Goal: Transaction & Acquisition: Purchase product/service

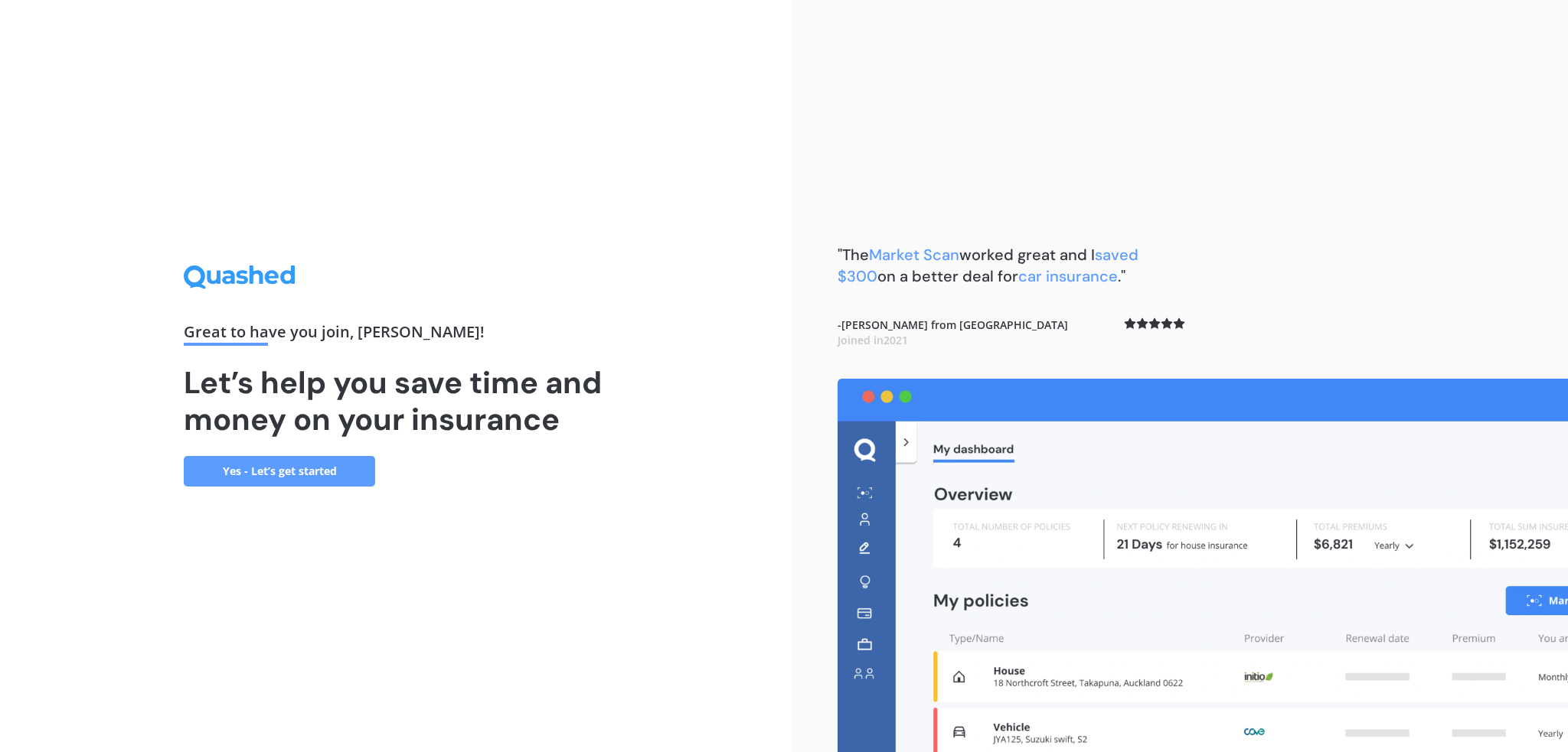
click at [324, 477] on link "Yes - Let’s get started" at bounding box center [280, 472] width 192 height 31
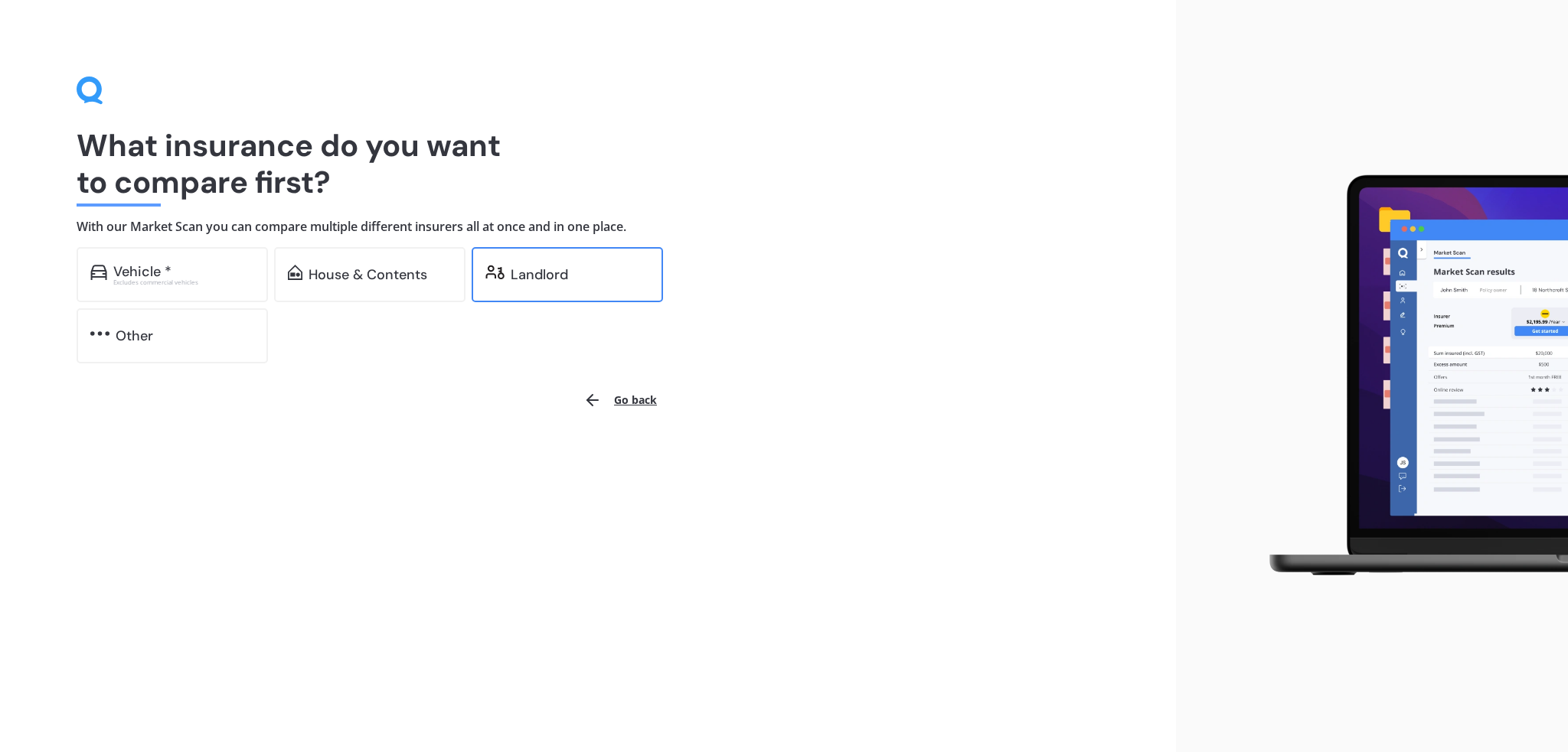
click at [496, 284] on div "Landlord" at bounding box center [568, 274] width 192 height 55
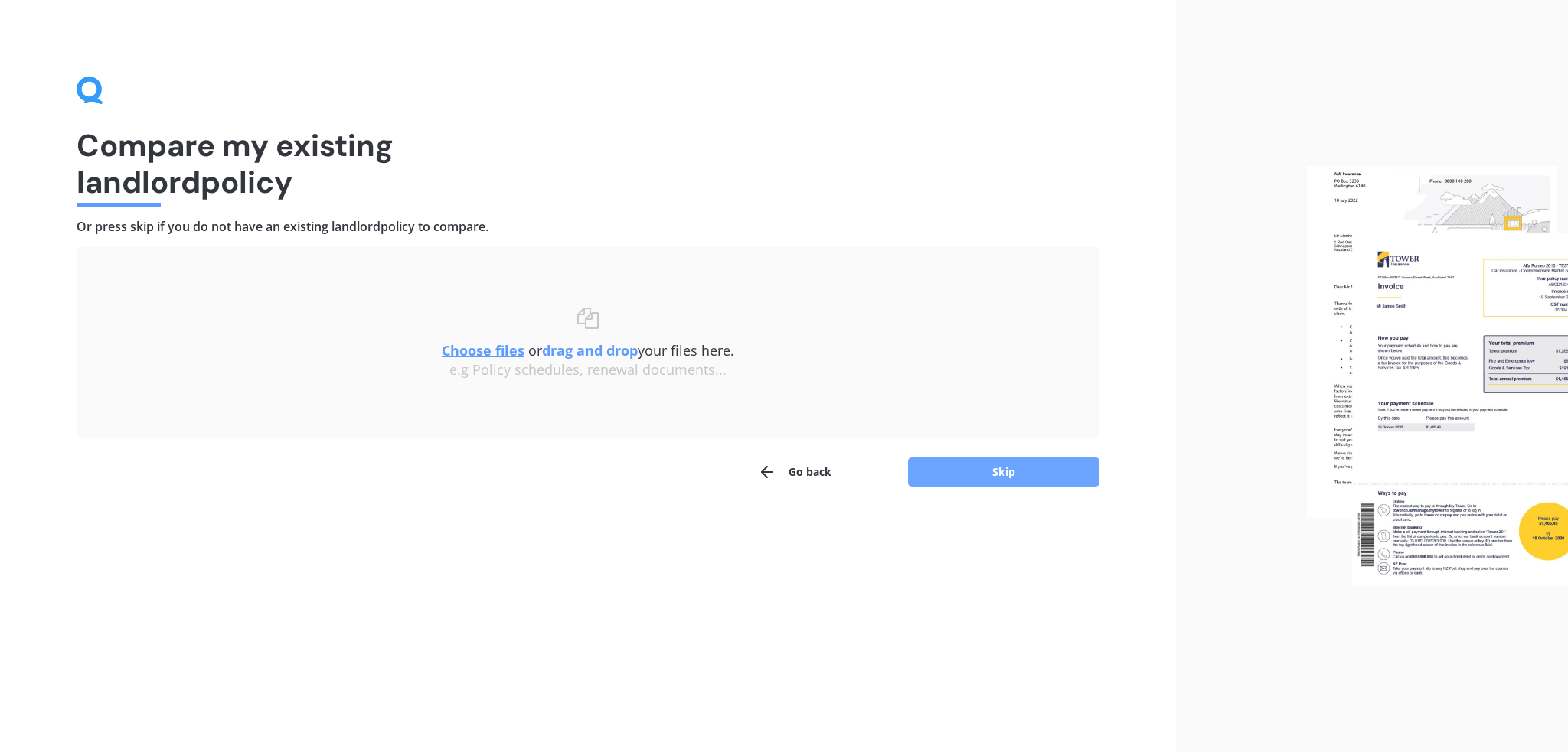
click at [952, 463] on button "Skip" at bounding box center [1004, 473] width 192 height 29
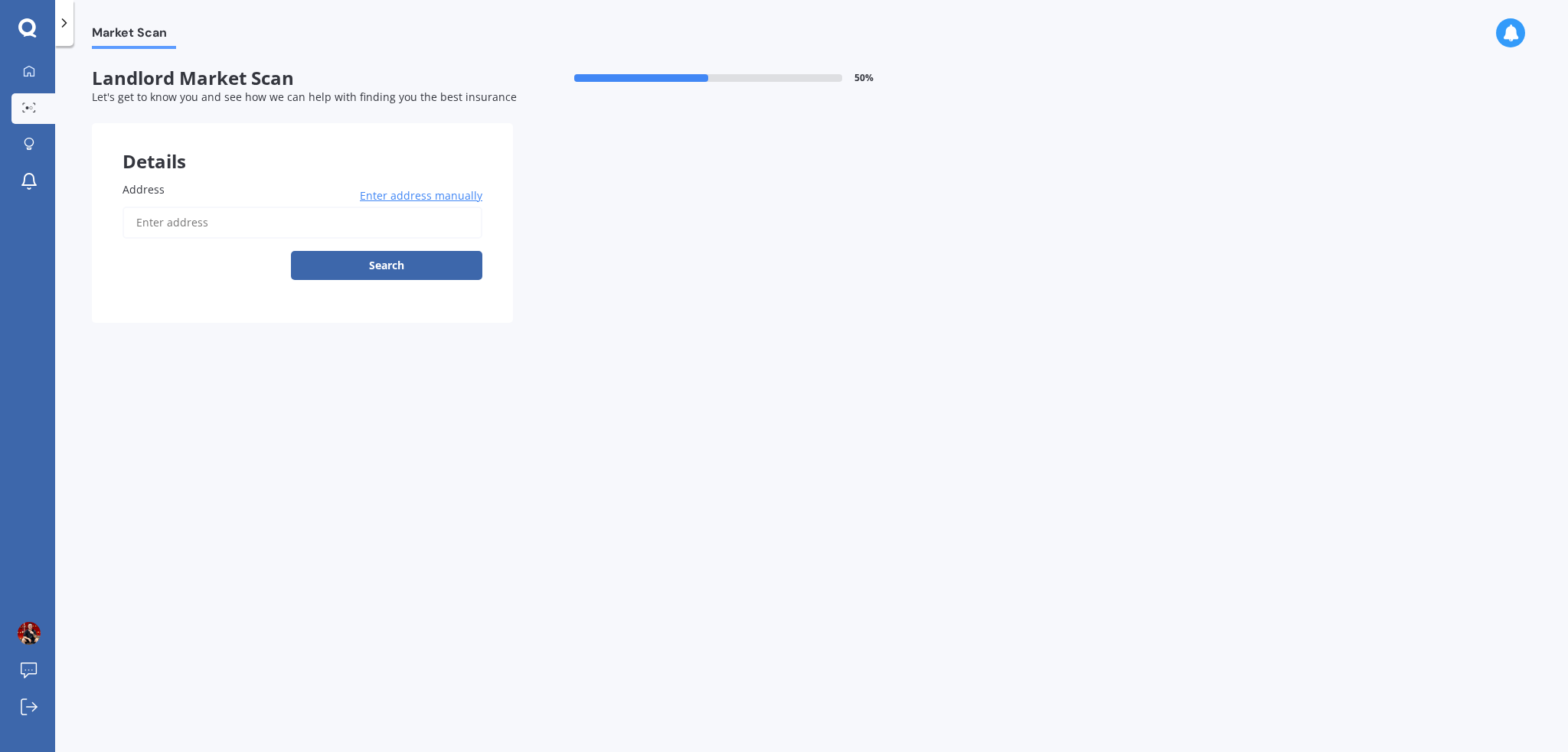
click at [283, 227] on input "Address" at bounding box center [303, 223] width 360 height 32
type input "[STREET_ADDRESS][PERSON_NAME][PERSON_NAME]"
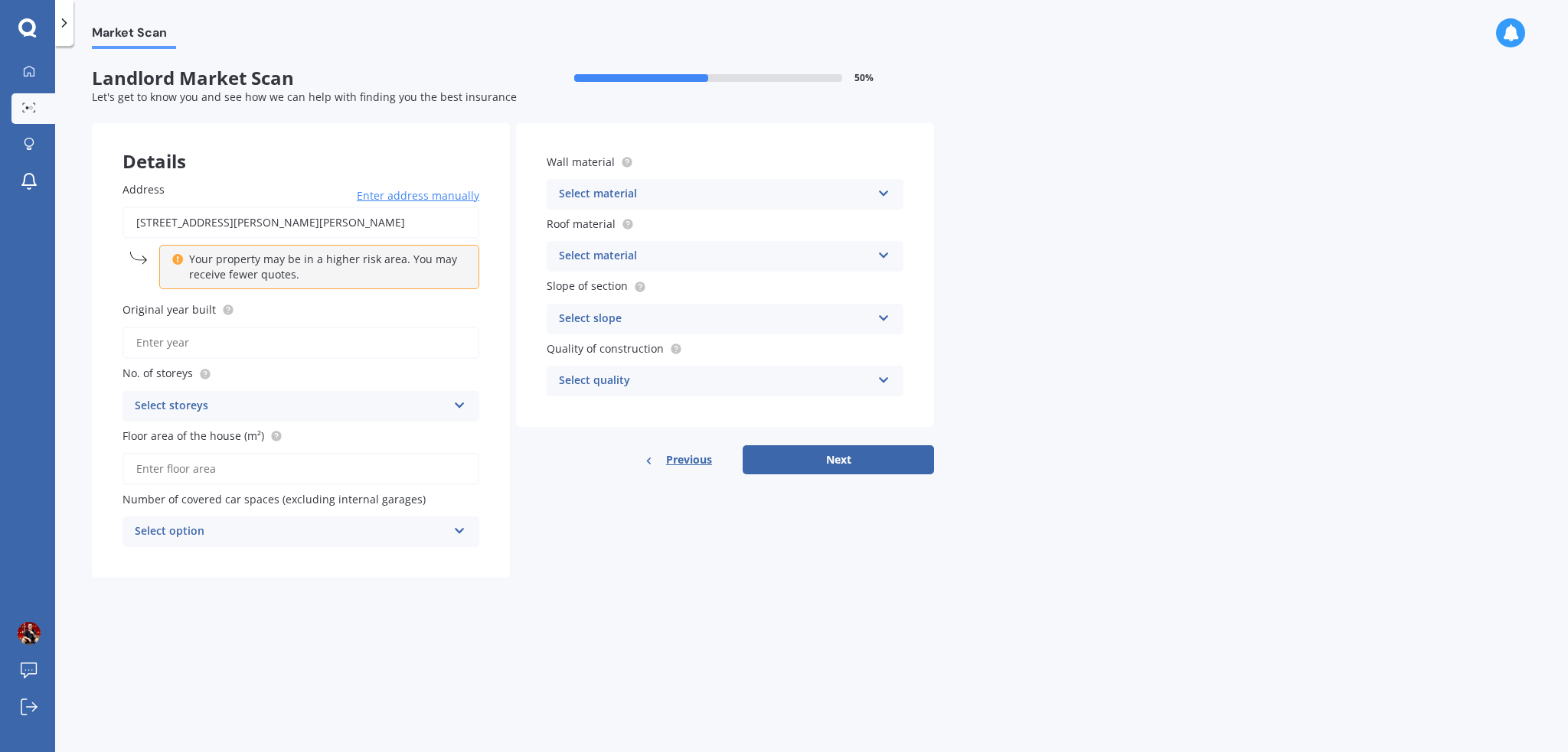
click at [270, 337] on input "Original year built" at bounding box center [301, 343] width 357 height 32
type input "2025"
click at [321, 424] on div "Address [STREET_ADDRESS][PERSON_NAME][PERSON_NAME] Enter address manually Your …" at bounding box center [300, 364] width 418 height 427
click at [351, 408] on div "Select storeys" at bounding box center [290, 406] width 312 height 19
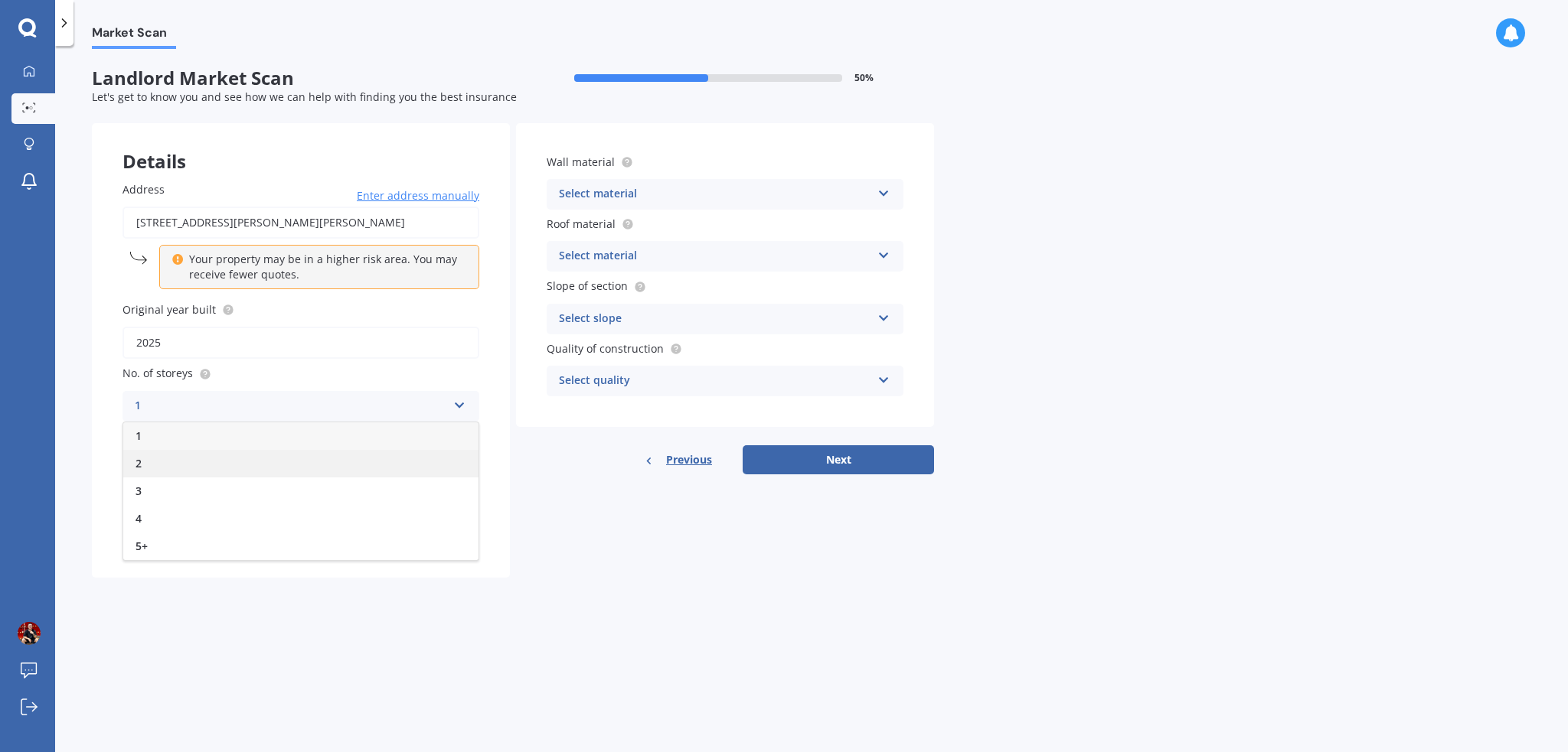
click at [207, 458] on div "2" at bounding box center [301, 464] width 355 height 28
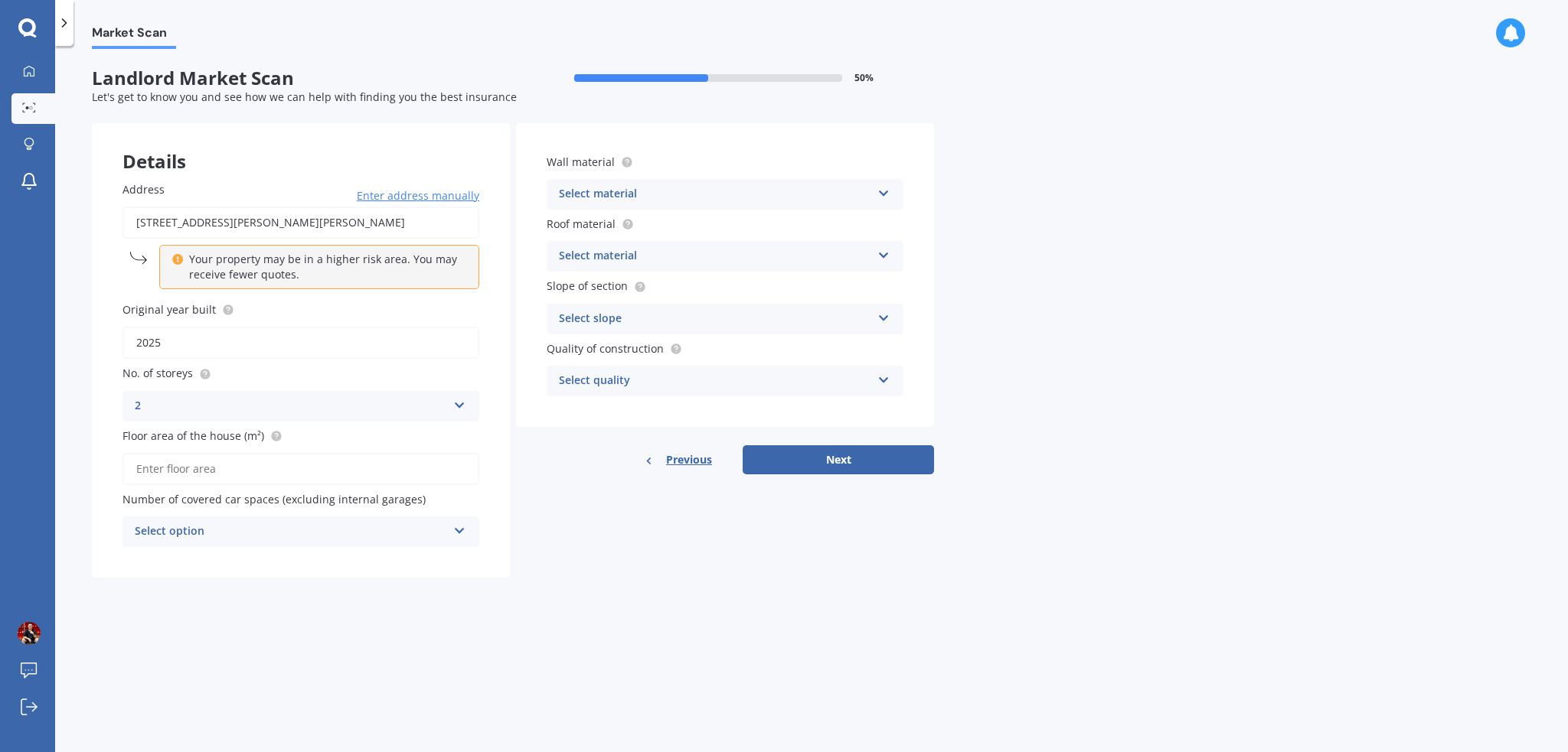
click at [229, 462] on input "Floor area of the house (m²)" at bounding box center [301, 469] width 357 height 32
type input "210"
click at [407, 580] on form "Landlord Market Scan 50 % Let's get to know you and see how we can help with fi…" at bounding box center [513, 328] width 842 height 523
click at [438, 530] on div "Select option" at bounding box center [290, 532] width 312 height 19
click at [193, 588] on div "1" at bounding box center [301, 589] width 355 height 28
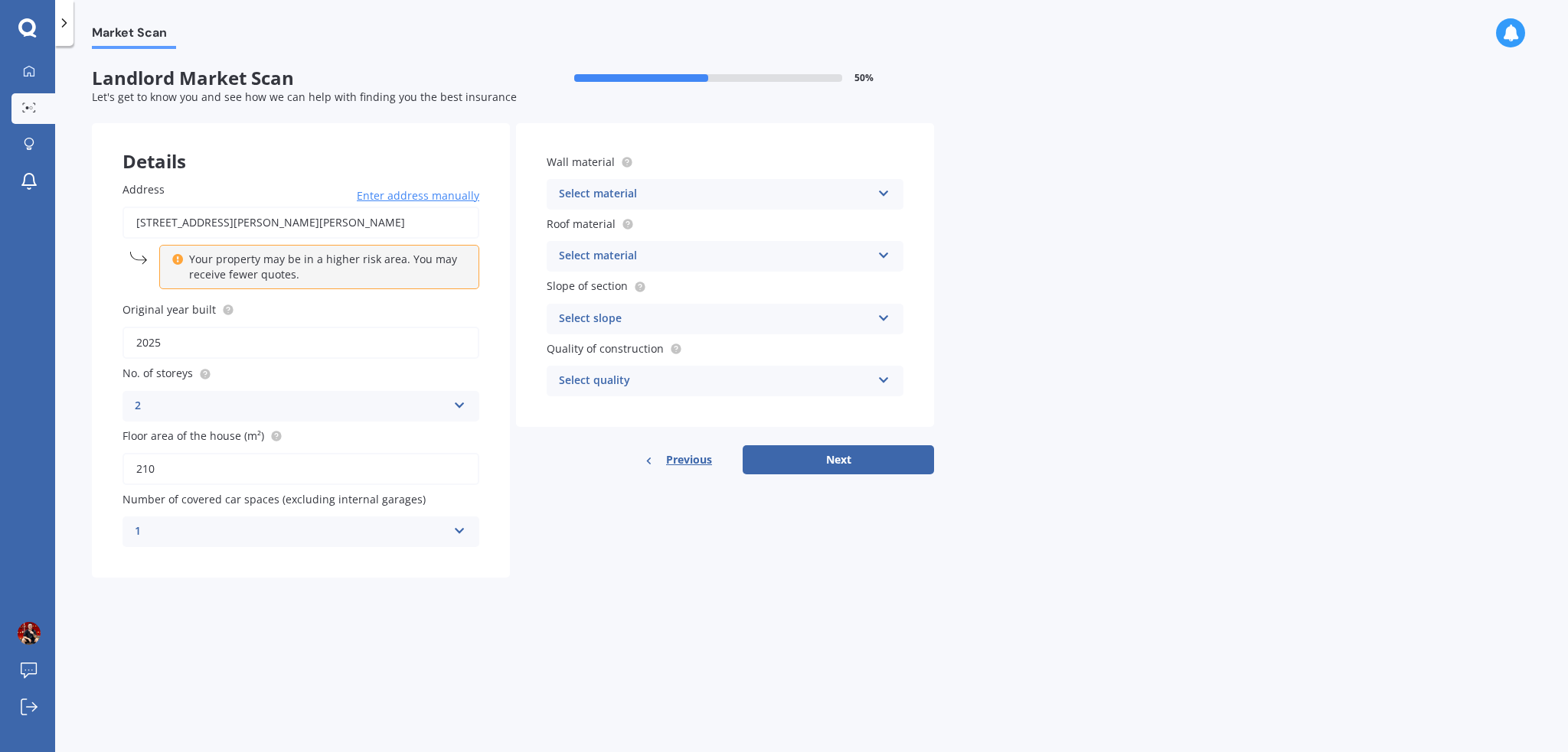
click at [529, 599] on div "Market Scan Landlord Market Scan 50 % Let's get to know you and see how we can …" at bounding box center [811, 401] width 1513 height 706
click at [410, 523] on div "1" at bounding box center [290, 532] width 312 height 19
click at [197, 611] on div "2" at bounding box center [301, 617] width 355 height 28
click at [511, 604] on div "Market Scan Landlord Market Scan 50 % Let's get to know you and see how we can …" at bounding box center [811, 401] width 1513 height 706
click at [753, 198] on div "Select material" at bounding box center [715, 195] width 312 height 19
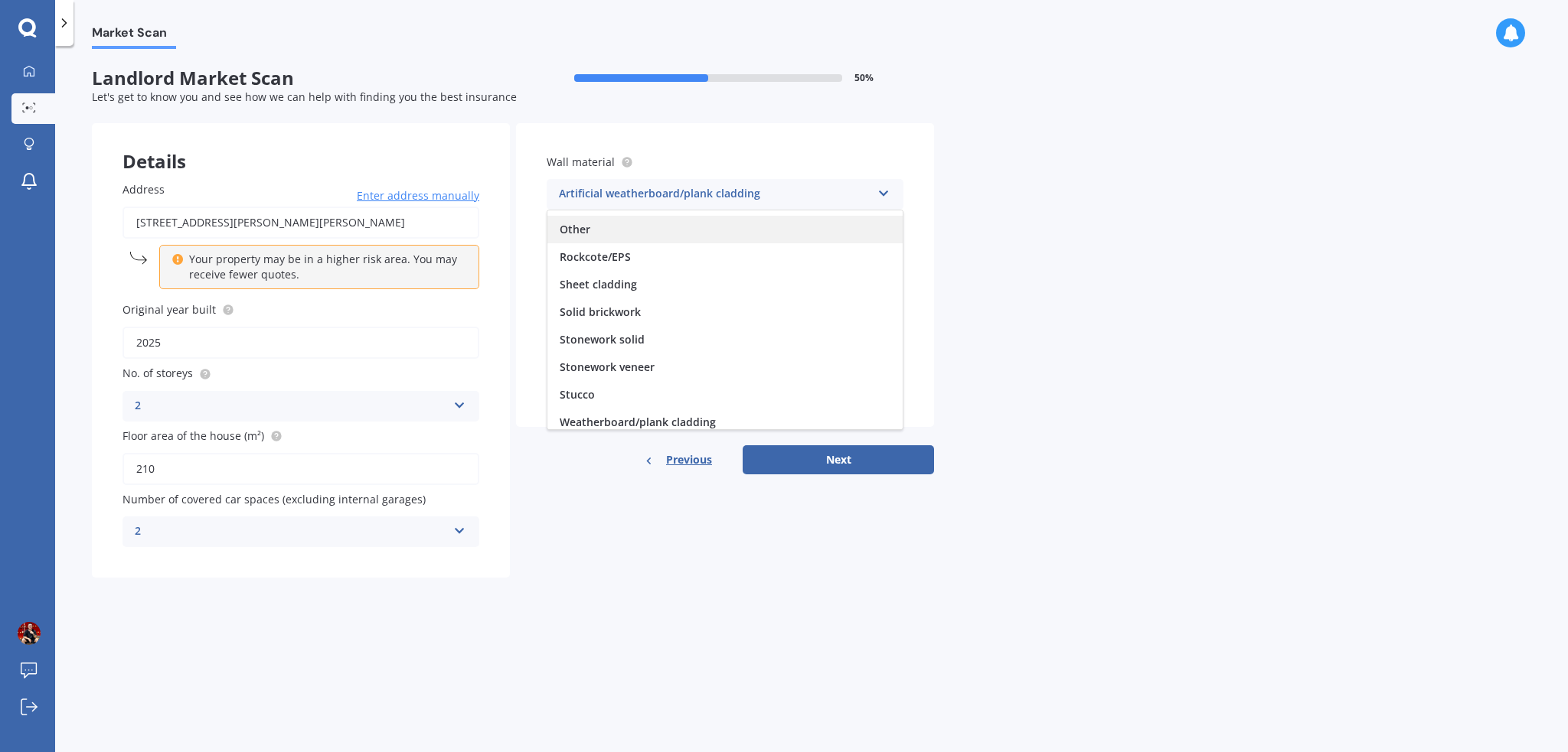
scroll to position [138, 0]
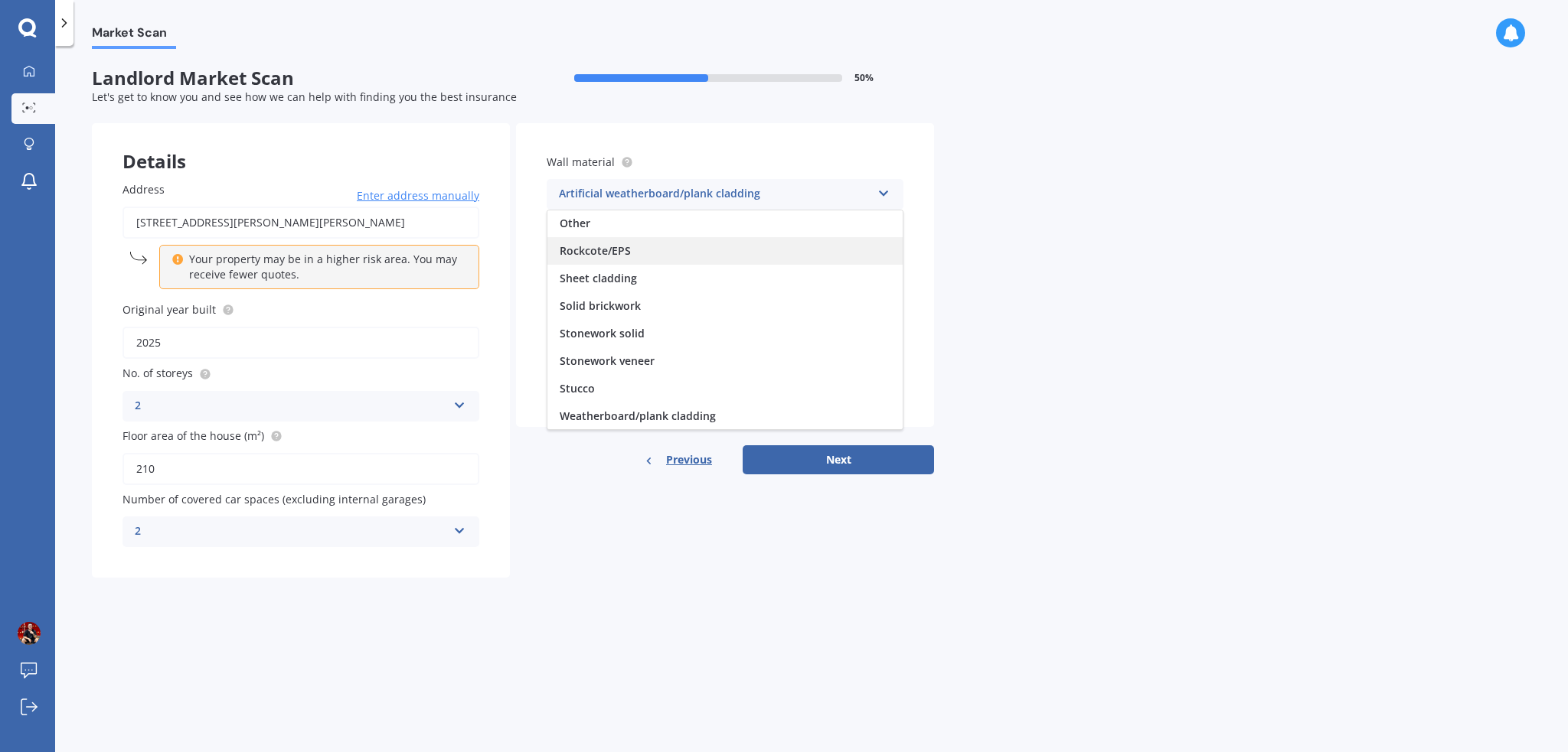
click at [691, 256] on div "Rockcote/EPS" at bounding box center [725, 251] width 355 height 28
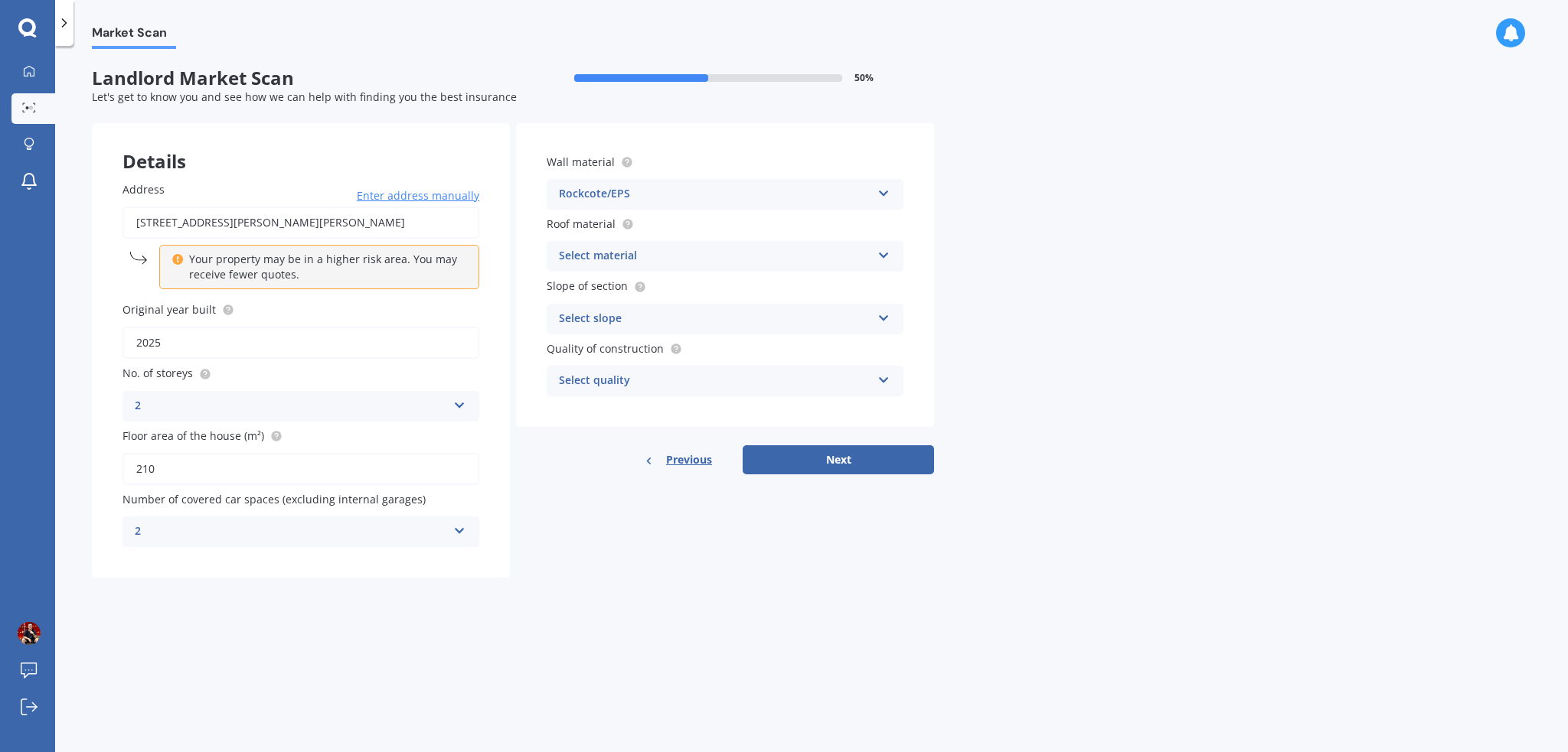
click at [749, 258] on div "Select material" at bounding box center [715, 256] width 312 height 19
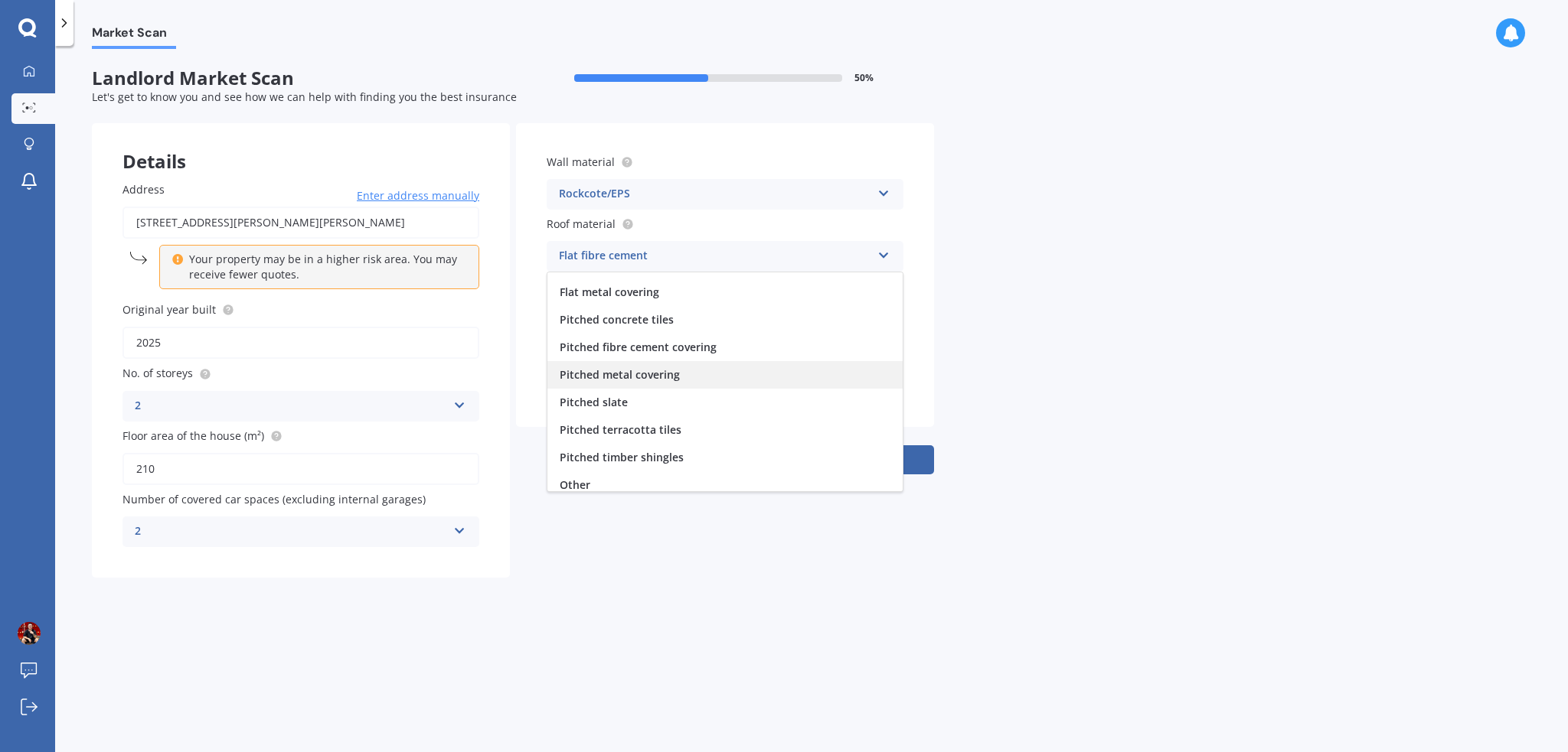
scroll to position [56, 0]
click at [691, 375] on div "Pitched metal covering" at bounding box center [725, 368] width 355 height 28
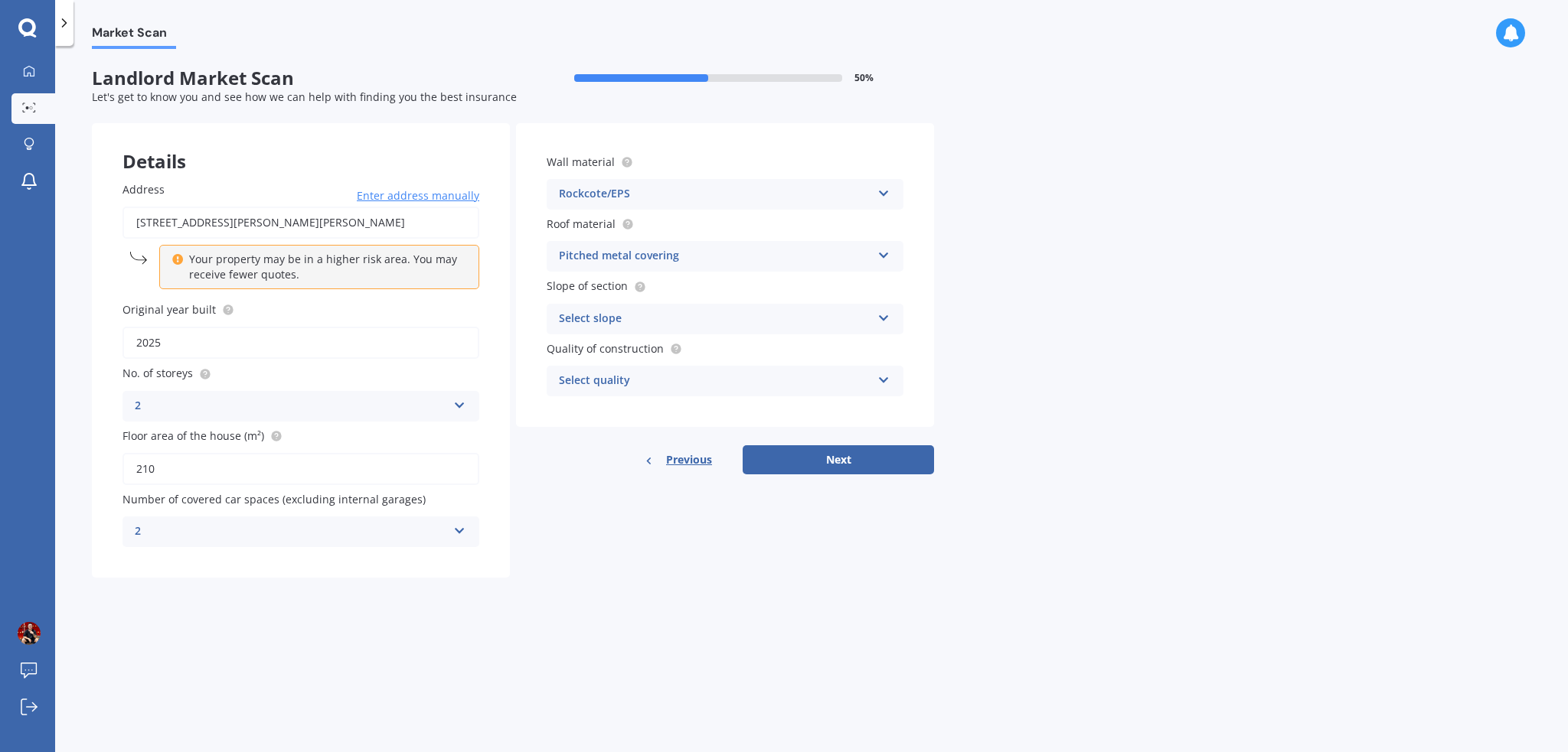
click at [697, 323] on div "Select slope" at bounding box center [715, 319] width 312 height 19
click at [748, 351] on div "Flat or gentle slope (up to about 5°)" at bounding box center [725, 349] width 355 height 28
click at [704, 381] on div "Select quality" at bounding box center [715, 381] width 312 height 19
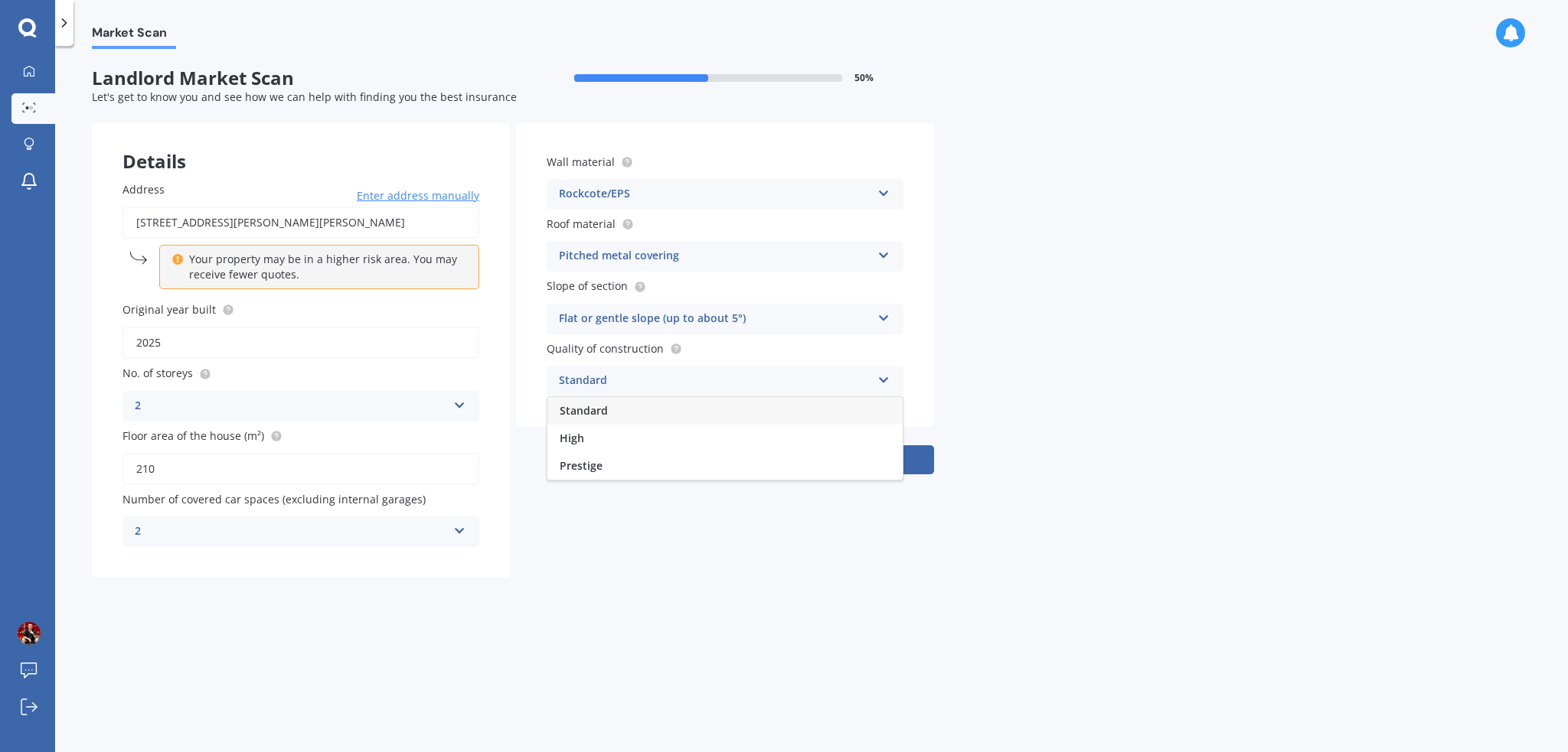
click at [632, 416] on div "Standard" at bounding box center [725, 411] width 355 height 28
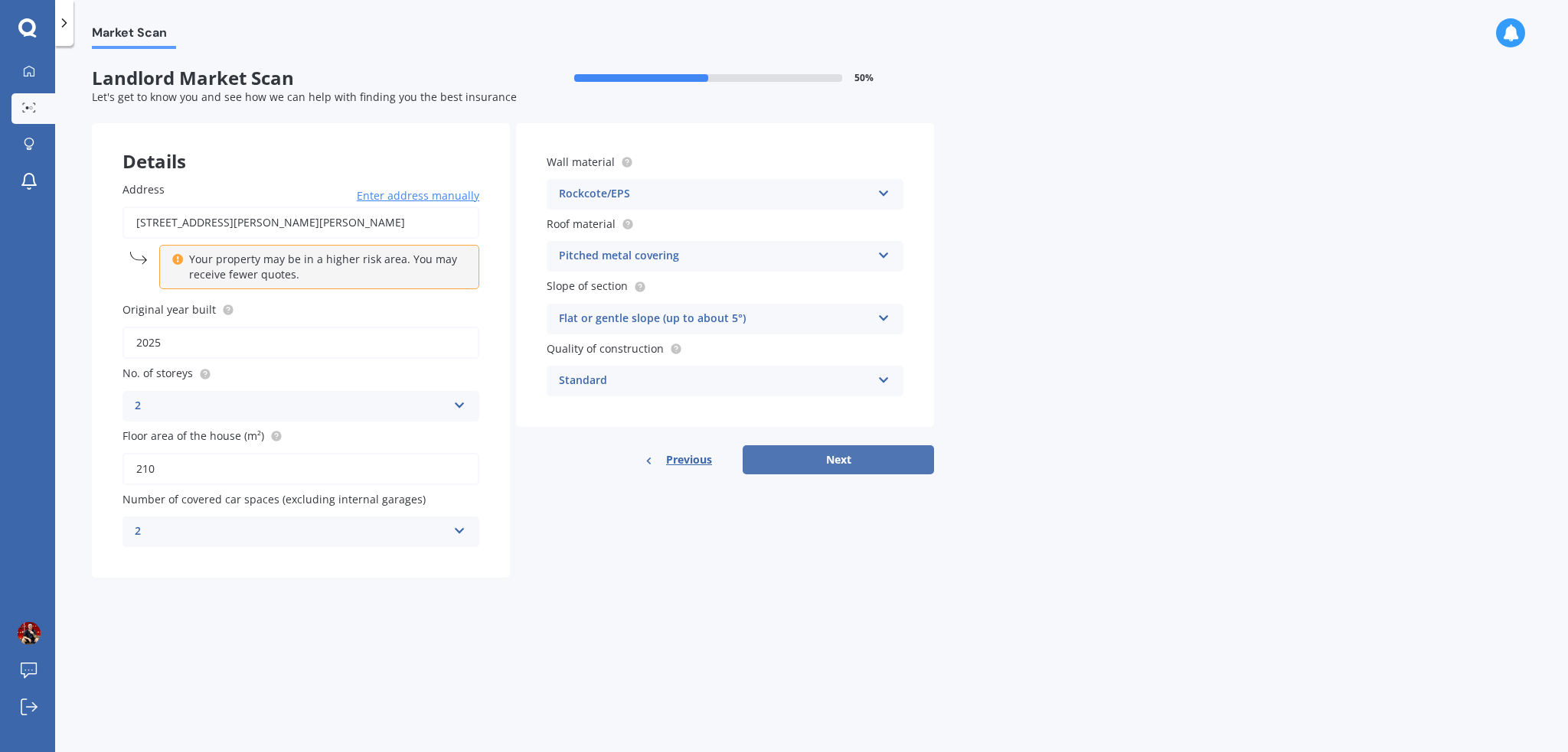
click at [839, 449] on button "Next" at bounding box center [839, 460] width 192 height 29
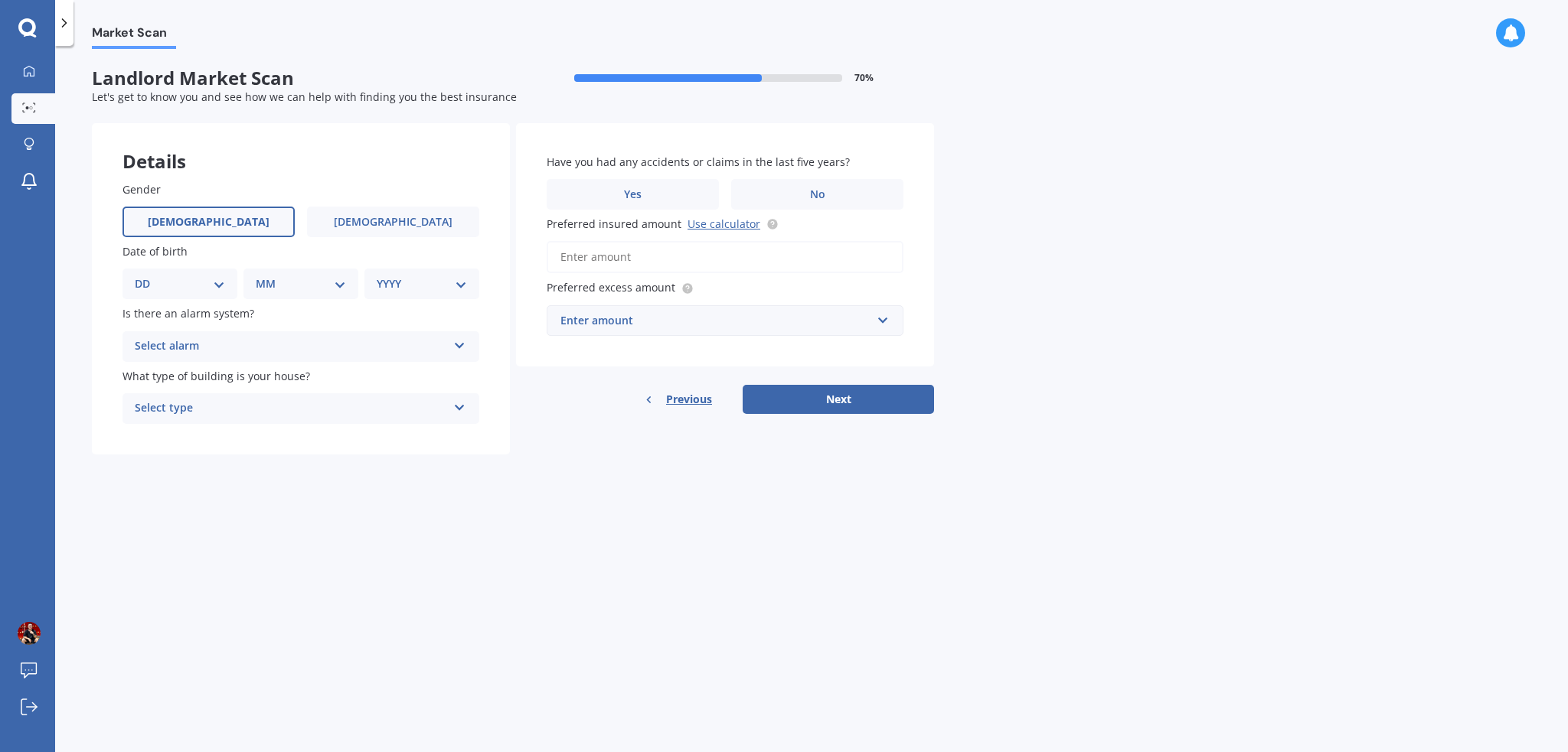
click at [245, 230] on label "[DEMOGRAPHIC_DATA]" at bounding box center [209, 222] width 172 height 31
click at [0, 0] on input "[DEMOGRAPHIC_DATA]" at bounding box center [0, 0] width 0 height 0
click at [199, 279] on select "DD 01 02 03 04 05 06 07 08 09 10 11 12 13 14 15 16 17 18 19 20 21 22 23 24 25 2…" at bounding box center [179, 284] width 90 height 17
select select "28"
click at [147, 276] on select "DD 01 02 03 04 05 06 07 08 09 10 11 12 13 14 15 16 17 18 19 20 21 22 23 24 25 2…" at bounding box center [179, 284] width 90 height 17
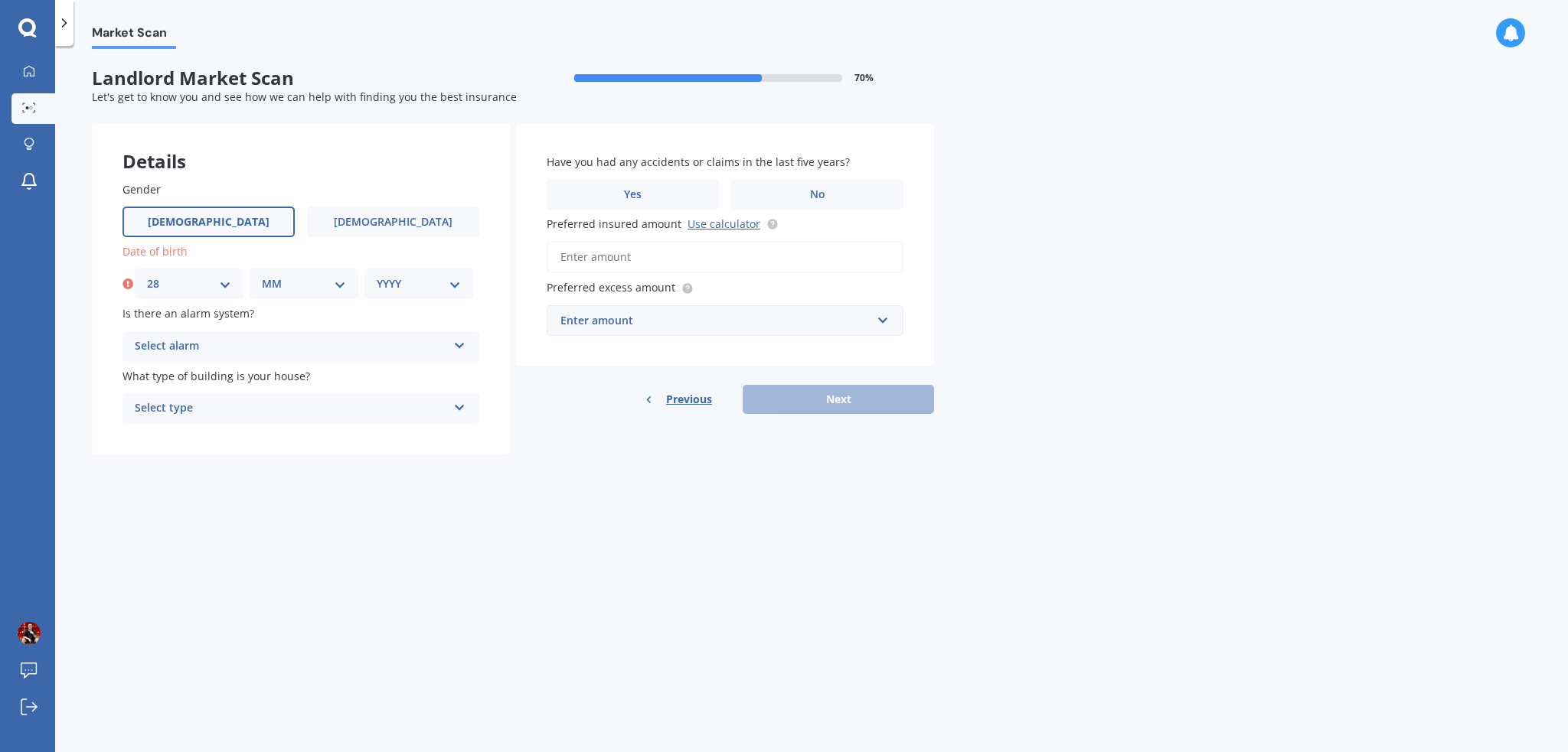
click at [315, 293] on div "MM 01 02 03 04 05 06 07 08 09 10 11 12" at bounding box center [304, 284] width 109 height 31
click at [311, 290] on select "MM 01 02 03 04 05 06 07 08 09 10 11 12" at bounding box center [304, 284] width 84 height 17
select select "04"
click at [262, 276] on select "MM 01 02 03 04 05 06 07 08 09 10 11 12" at bounding box center [304, 284] width 84 height 17
click at [419, 281] on select "YYYY 2009 2008 2007 2006 2005 2004 2003 2002 2001 2000 1999 1998 1997 1996 1995…" at bounding box center [419, 284] width 84 height 17
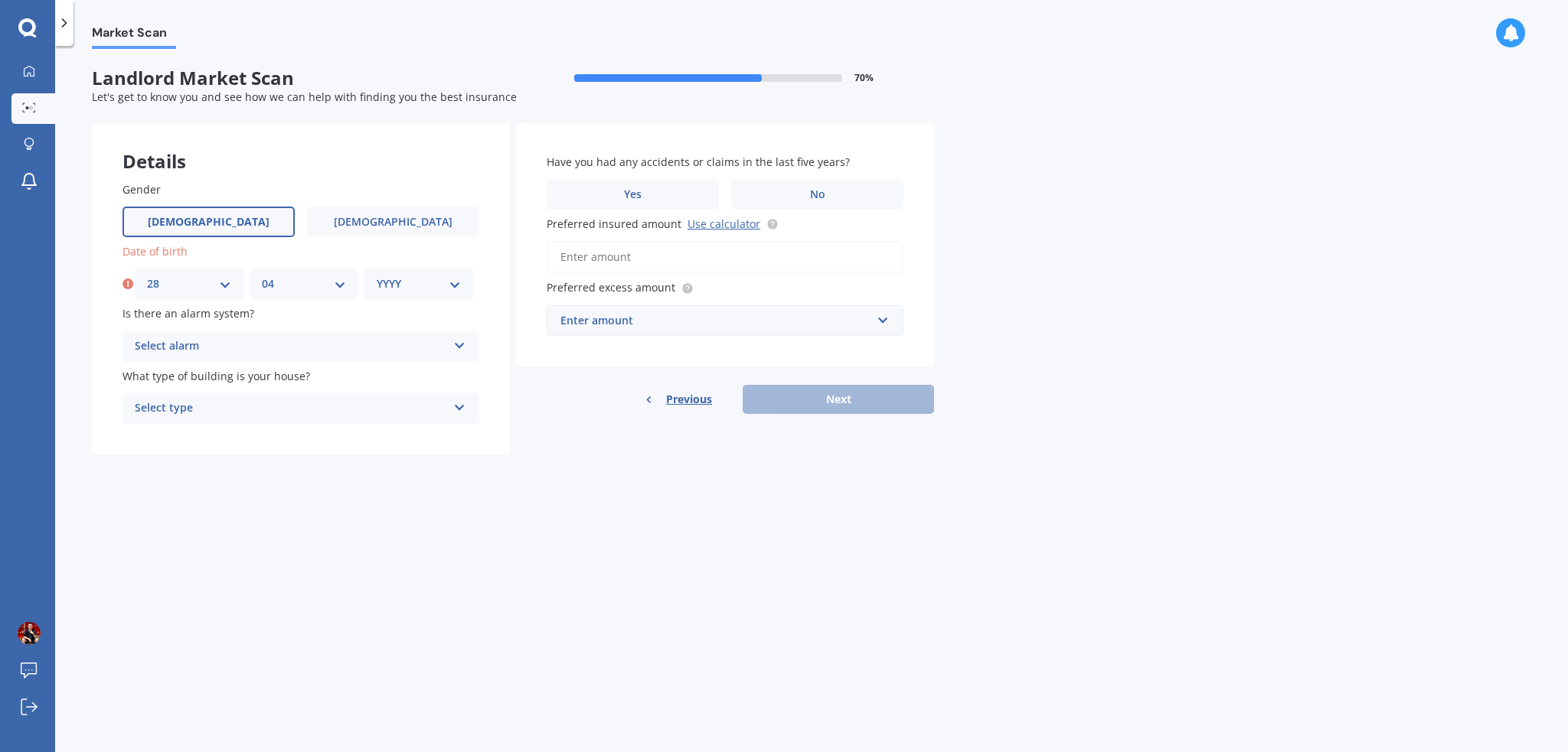
select select "1995"
click at [377, 276] on select "YYYY 2009 2008 2007 2006 2005 2004 2003 2002 2001 2000 1999 1998 1997 1996 1995…" at bounding box center [419, 284] width 84 height 17
click at [266, 354] on div "Select alarm" at bounding box center [290, 347] width 312 height 19
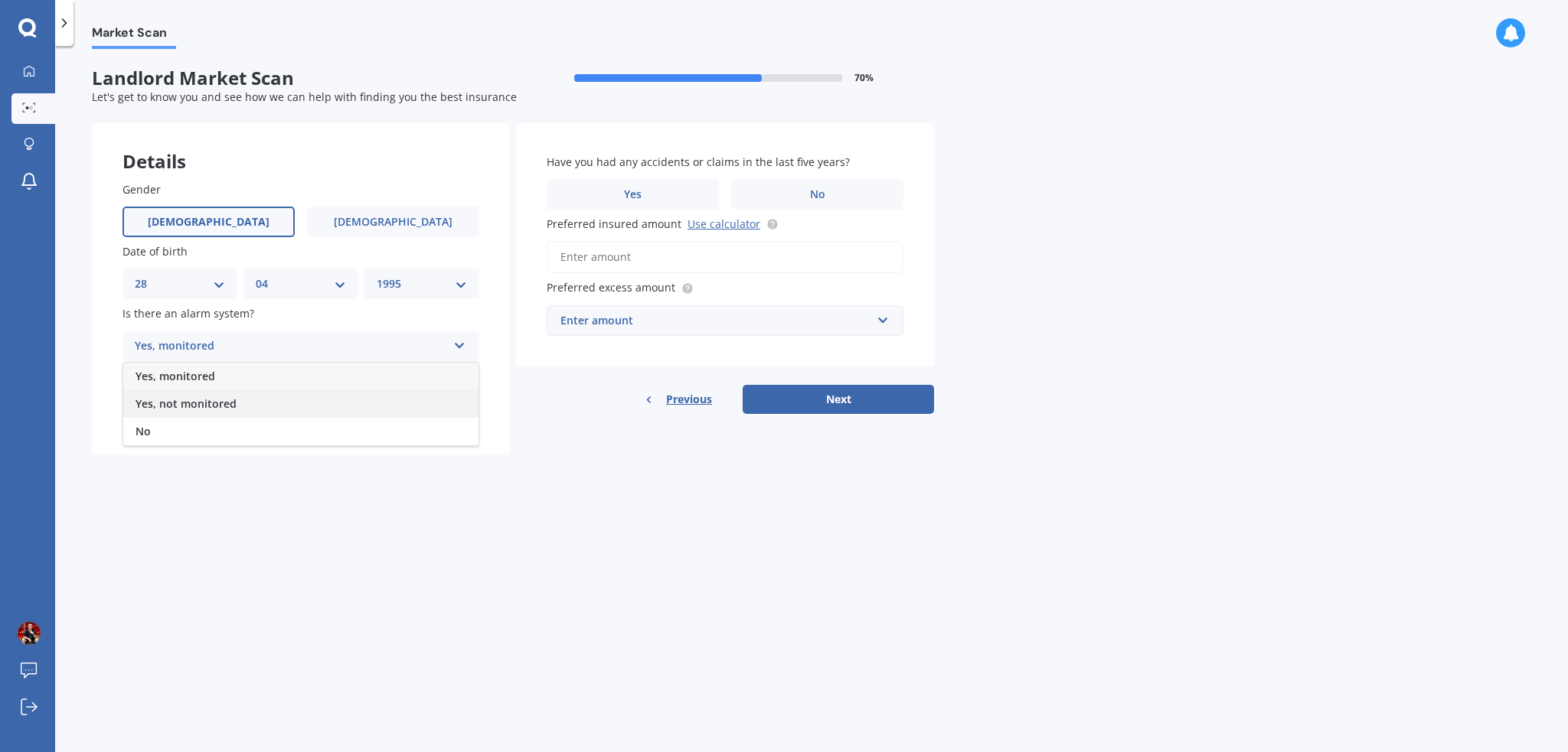
click at [212, 401] on span "Yes, not monitored" at bounding box center [185, 404] width 101 height 15
click at [256, 413] on div "Select type" at bounding box center [290, 408] width 312 height 19
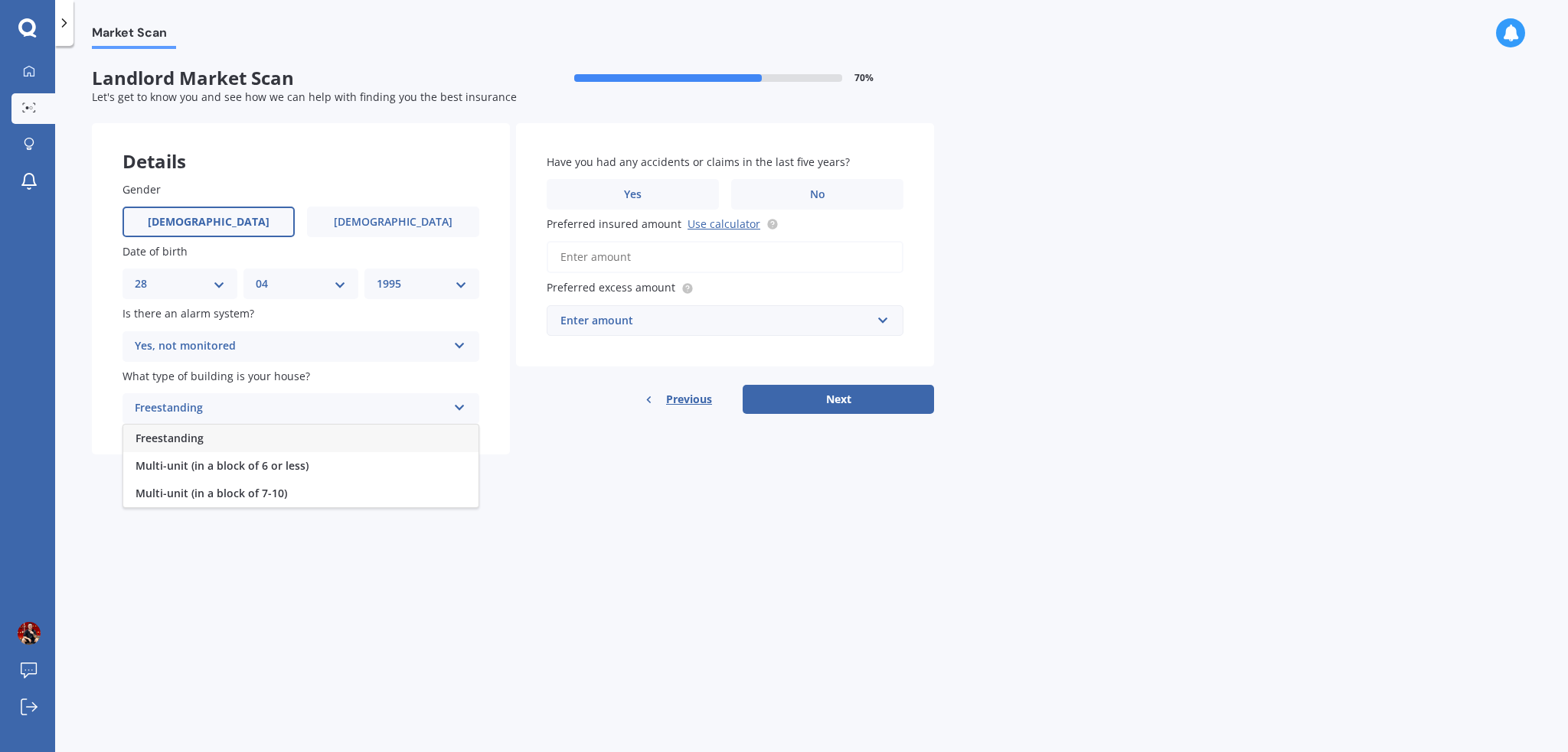
click at [289, 442] on div "Freestanding" at bounding box center [301, 439] width 355 height 28
click at [530, 495] on div "Market Scan Landlord Market Scan 70 % Let's get to know you and see how we can …" at bounding box center [811, 401] width 1513 height 706
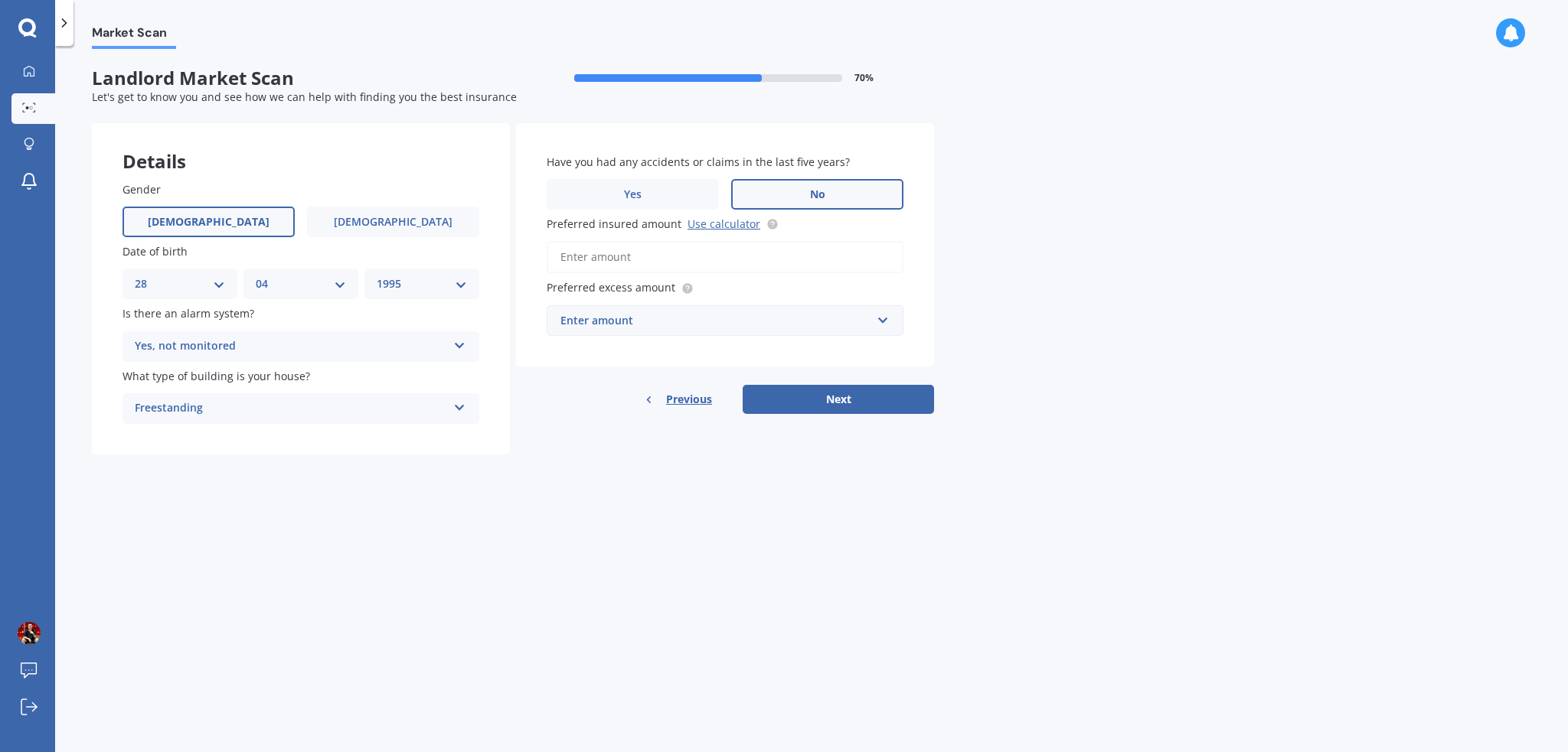
click at [784, 191] on label "No" at bounding box center [817, 195] width 172 height 31
click at [0, 0] on input "No" at bounding box center [0, 0] width 0 height 0
click at [704, 229] on link "Use calculator" at bounding box center [724, 224] width 73 height 15
click at [628, 256] on input "Preferred insured amount Use calculator" at bounding box center [725, 257] width 357 height 32
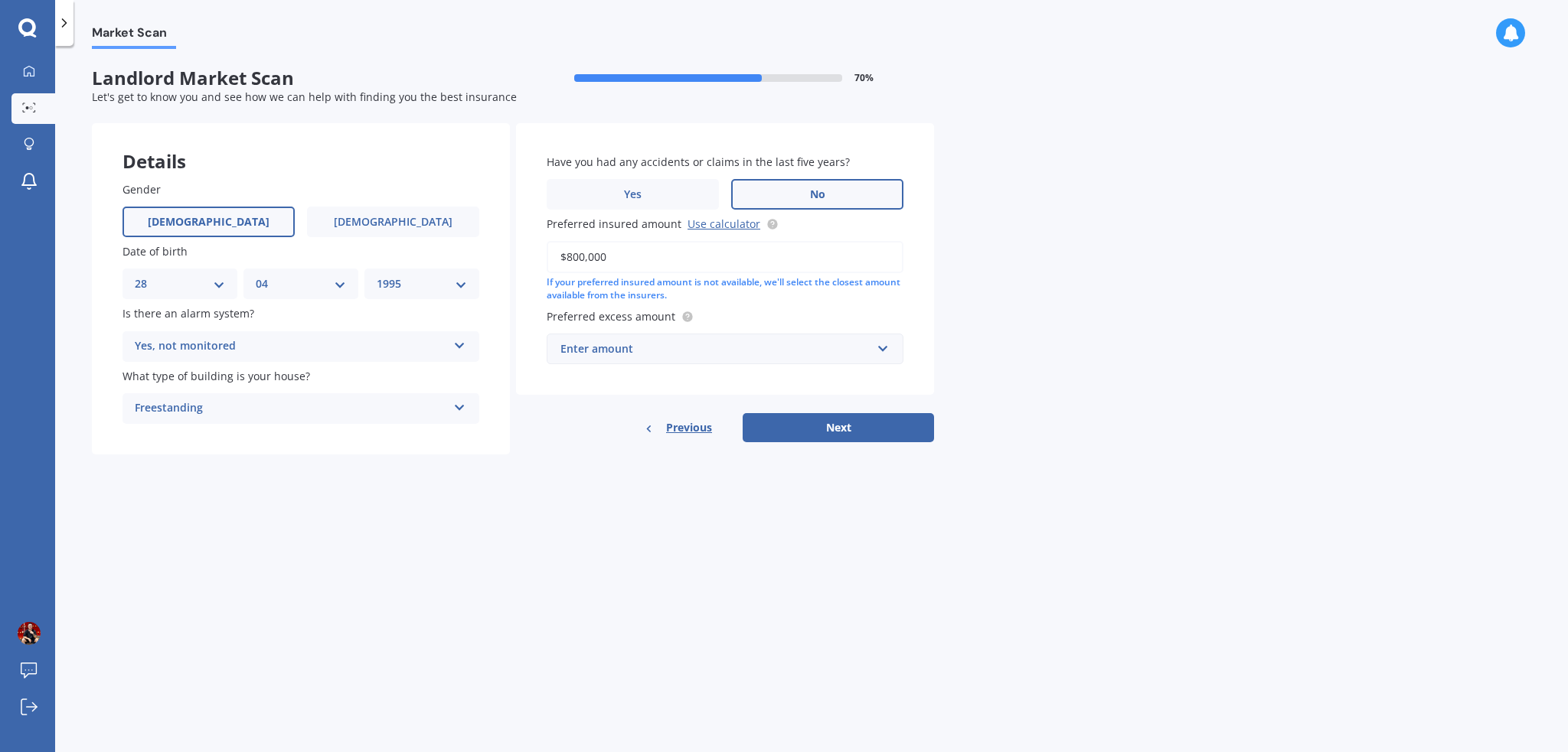
type input "$800,000"
click at [726, 345] on div "Enter amount" at bounding box center [716, 349] width 311 height 17
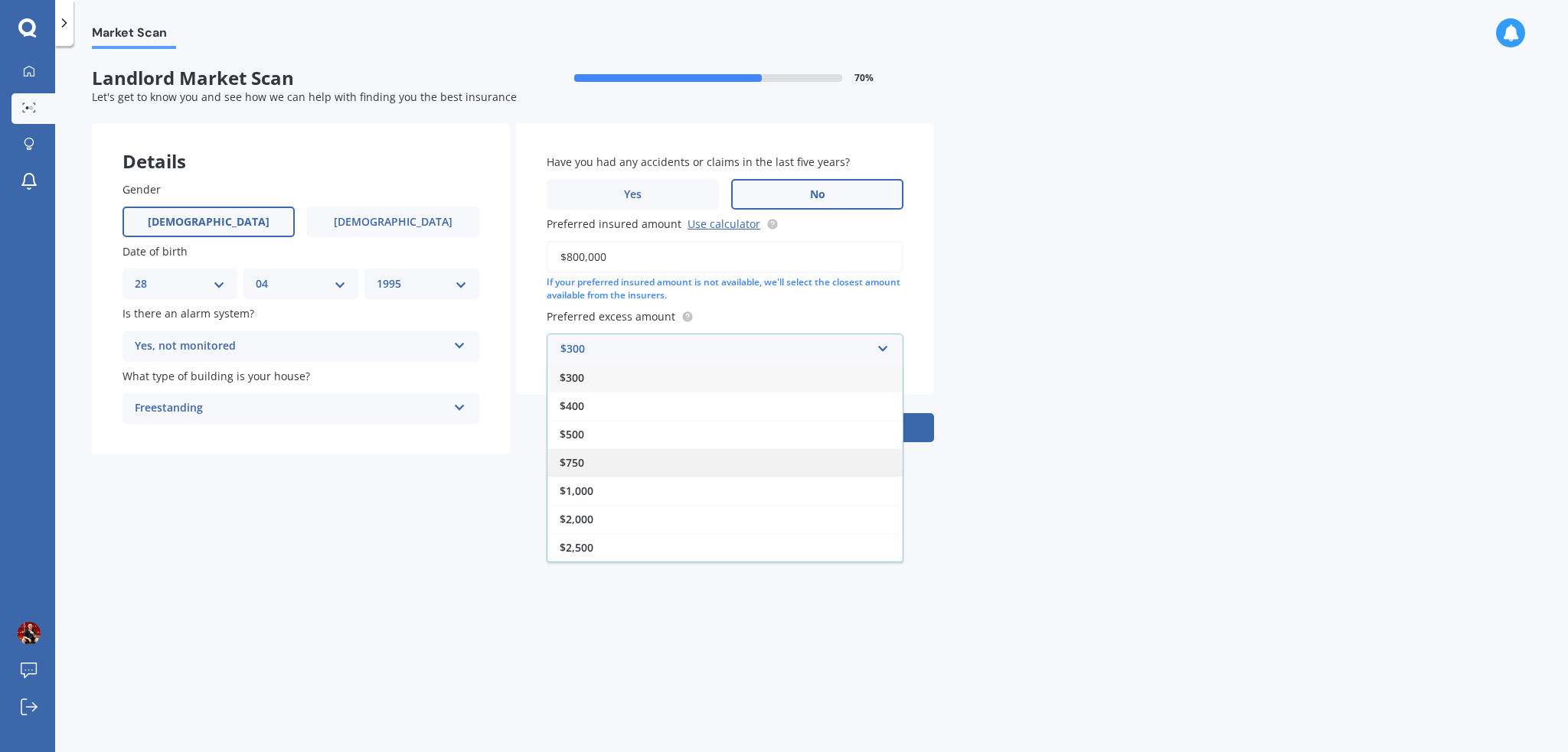
click at [611, 459] on div "$750" at bounding box center [725, 462] width 355 height 29
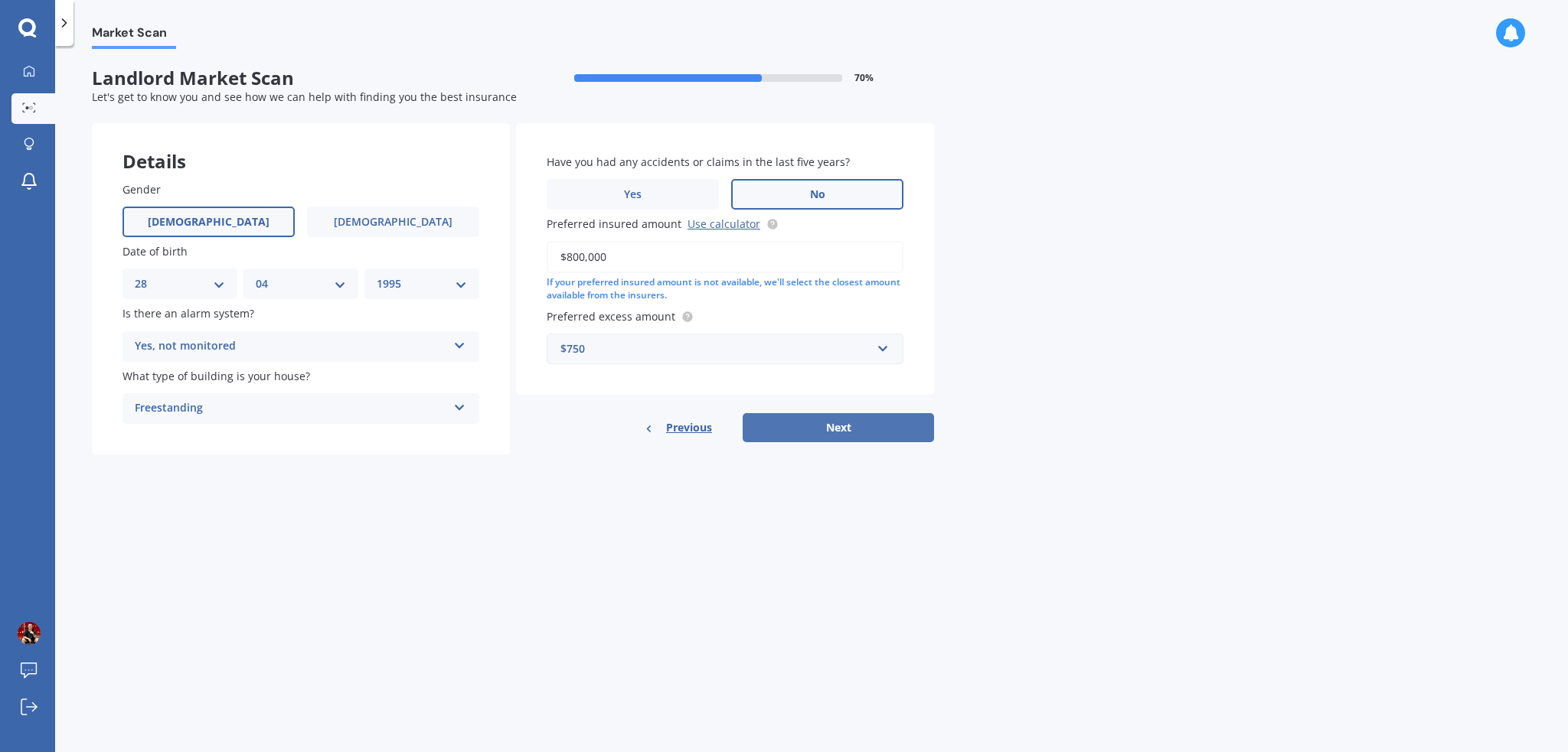
click at [862, 434] on button "Next" at bounding box center [839, 428] width 192 height 29
select select "28"
select select "04"
select select "1995"
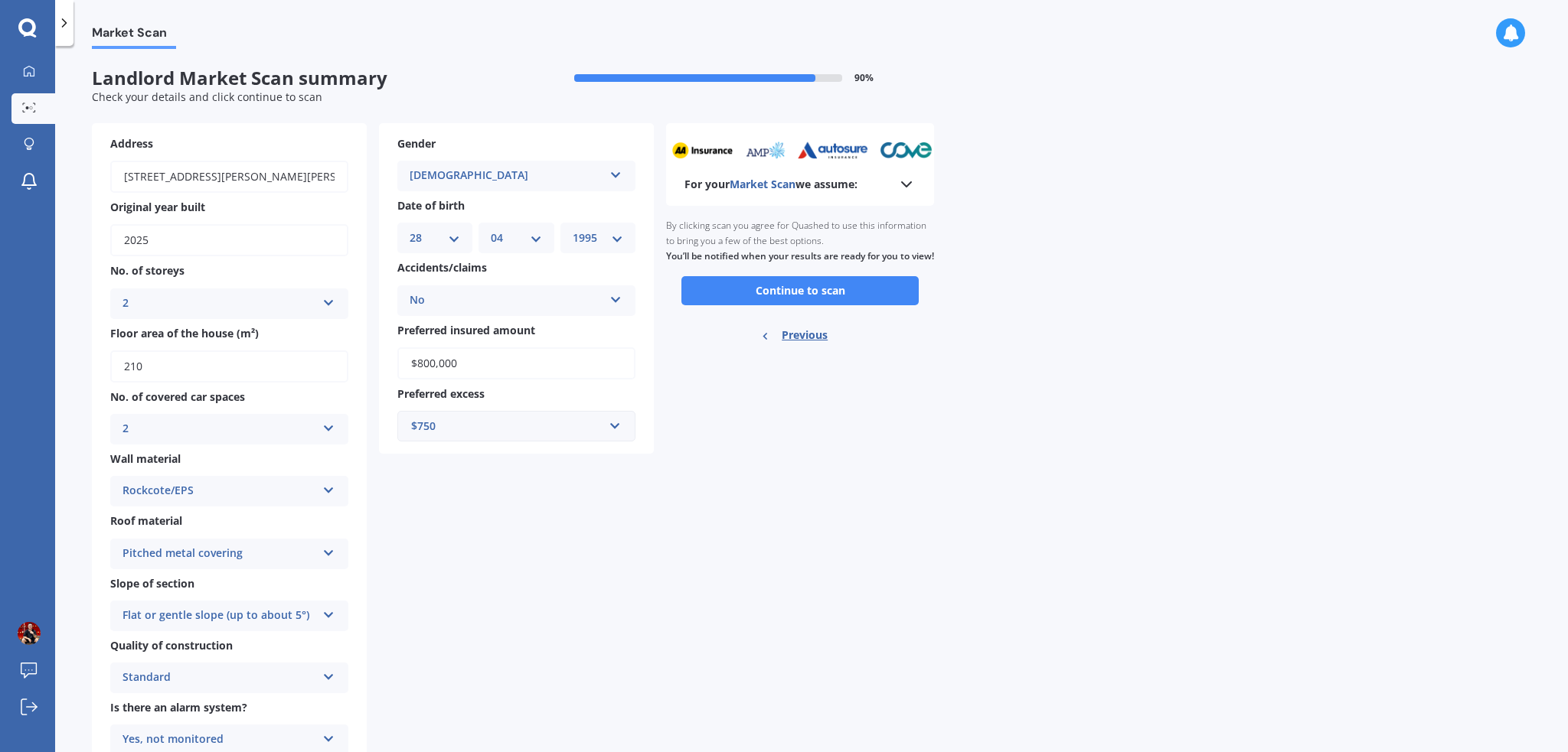
click at [910, 197] on div "For your Market Scan we assume:" at bounding box center [799, 164] width 268 height 83
click at [904, 191] on icon at bounding box center [907, 185] width 19 height 19
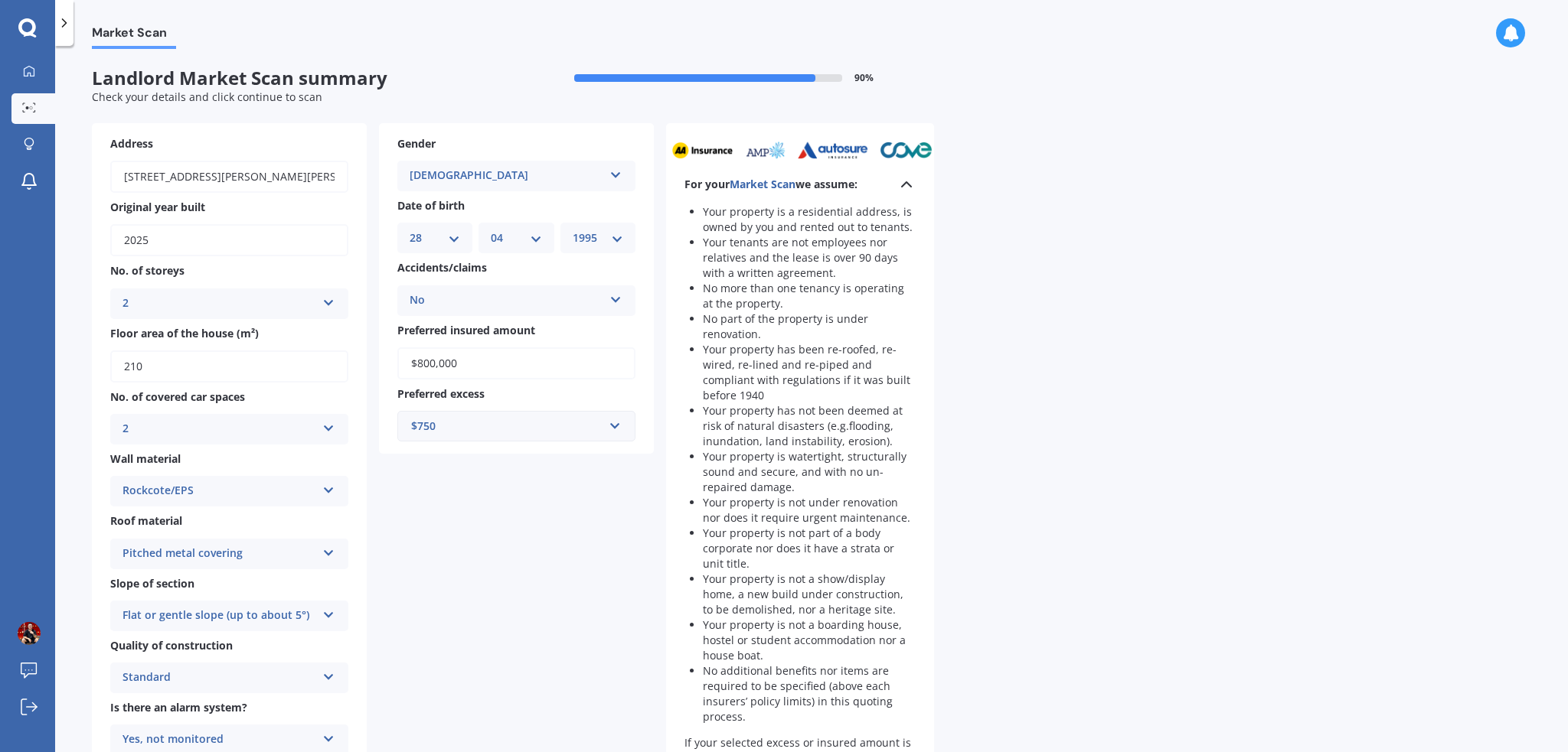
click at [905, 186] on icon at bounding box center [907, 185] width 19 height 19
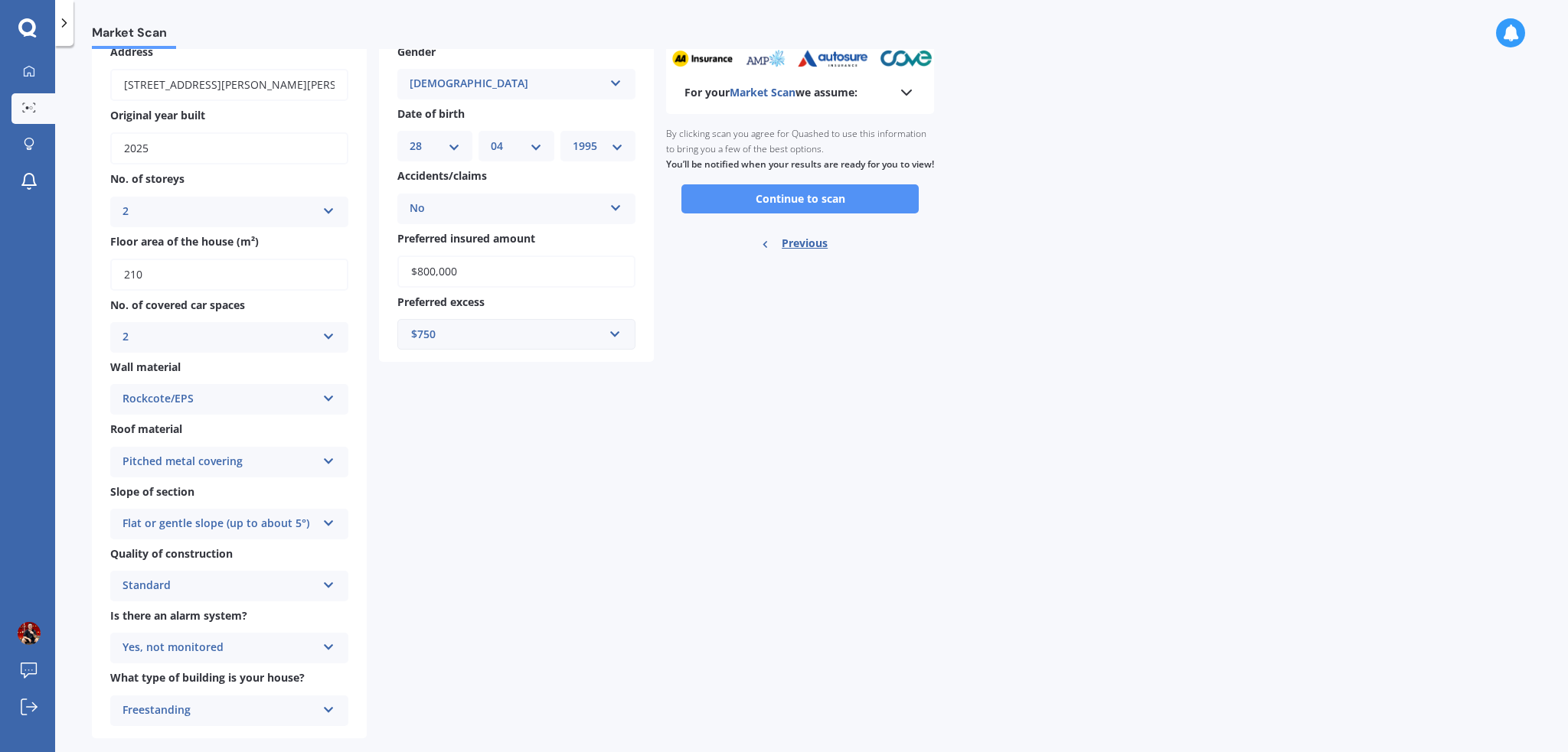
scroll to position [40, 0]
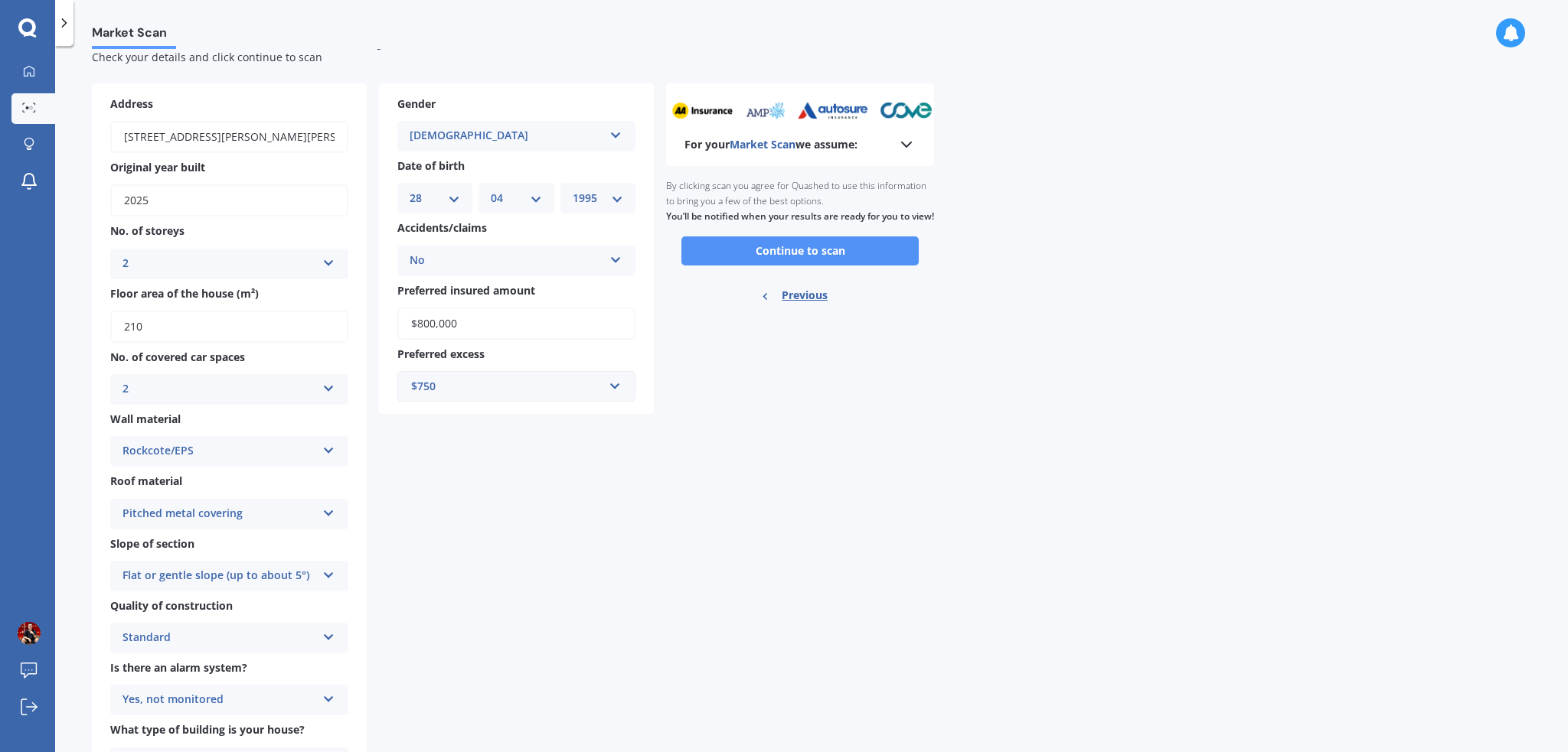
click at [829, 266] on button "Continue to scan" at bounding box center [799, 251] width 237 height 29
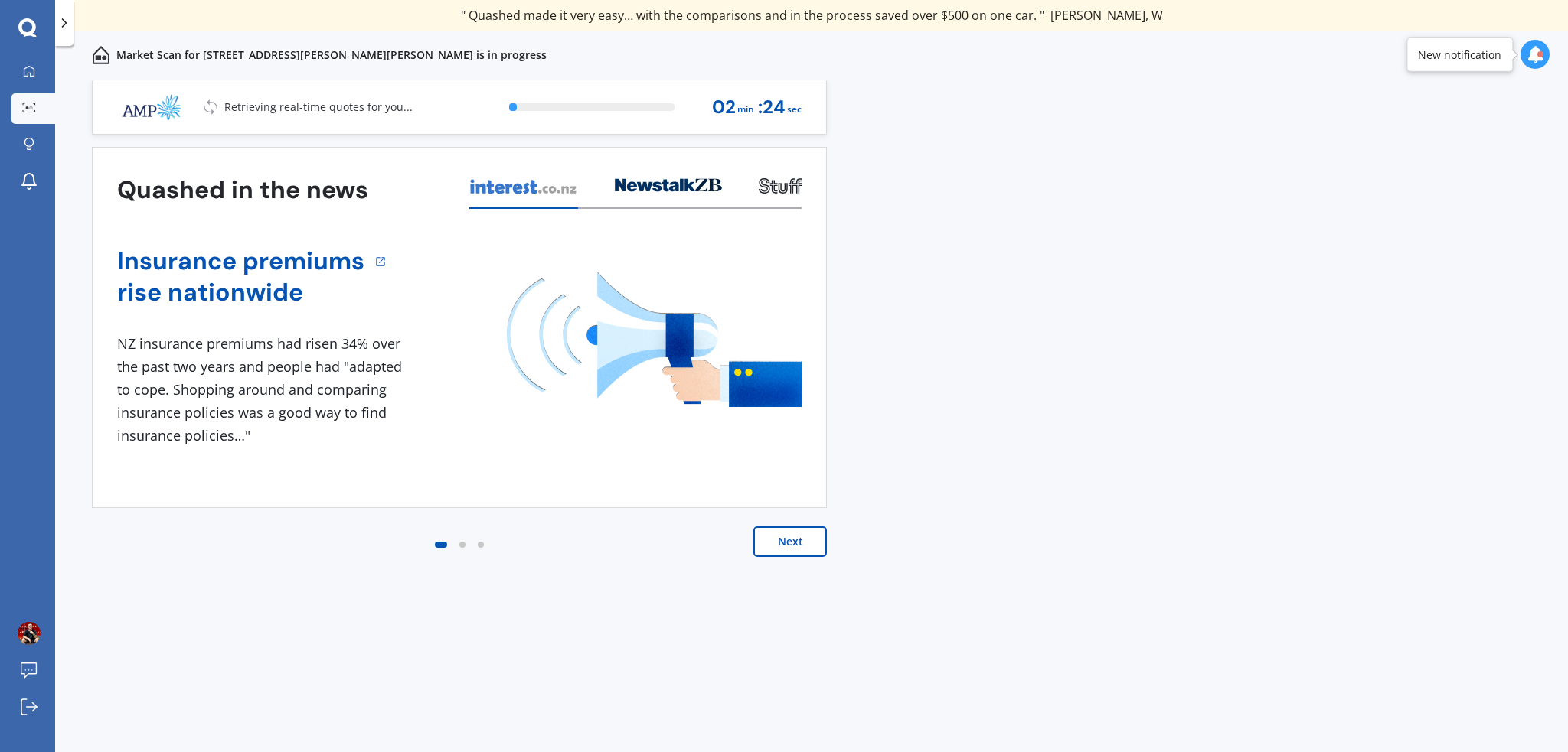
click at [779, 537] on button "Next" at bounding box center [789, 542] width 73 height 31
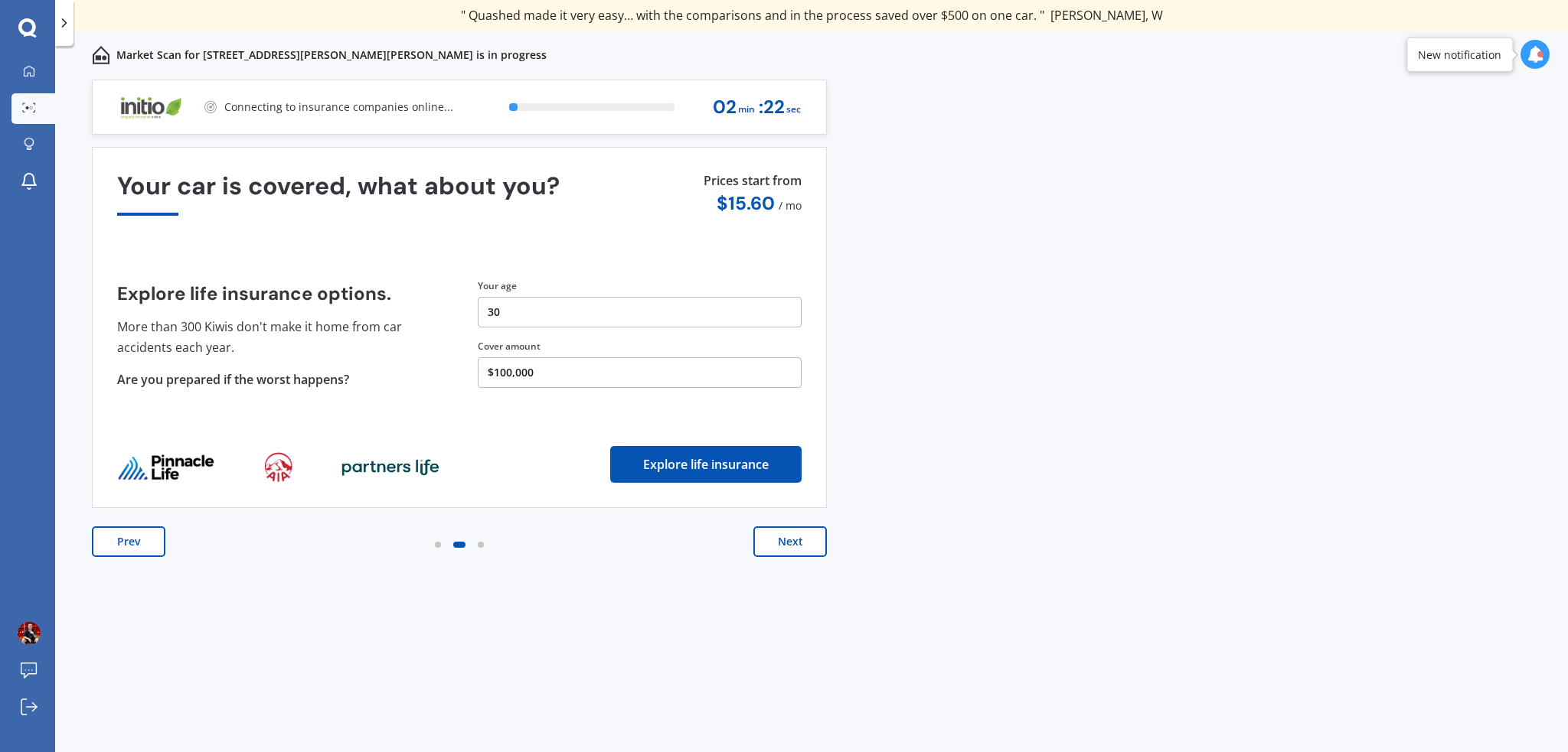
click at [792, 540] on button "Next" at bounding box center [789, 542] width 73 height 31
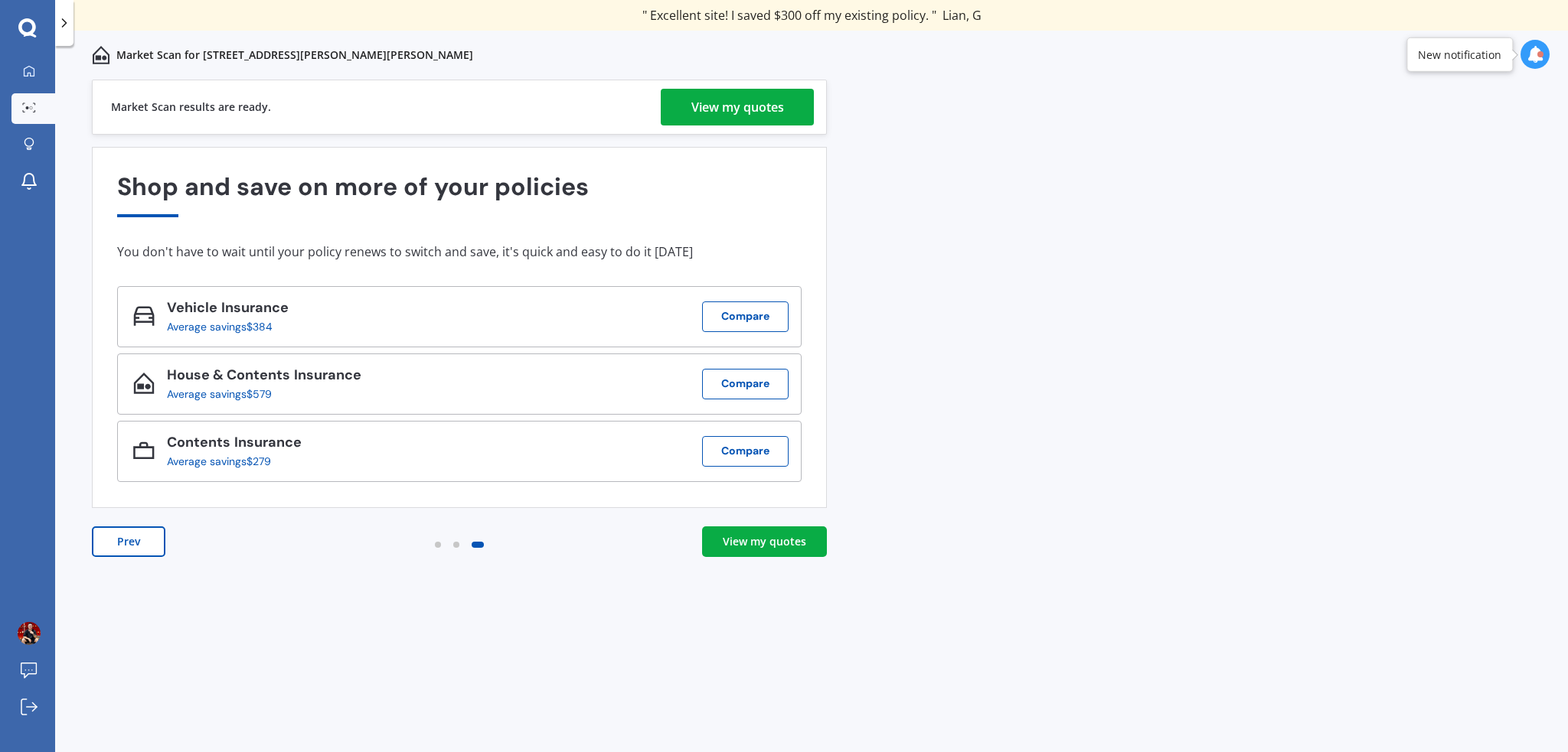
click at [755, 108] on div "View my quotes" at bounding box center [738, 107] width 93 height 37
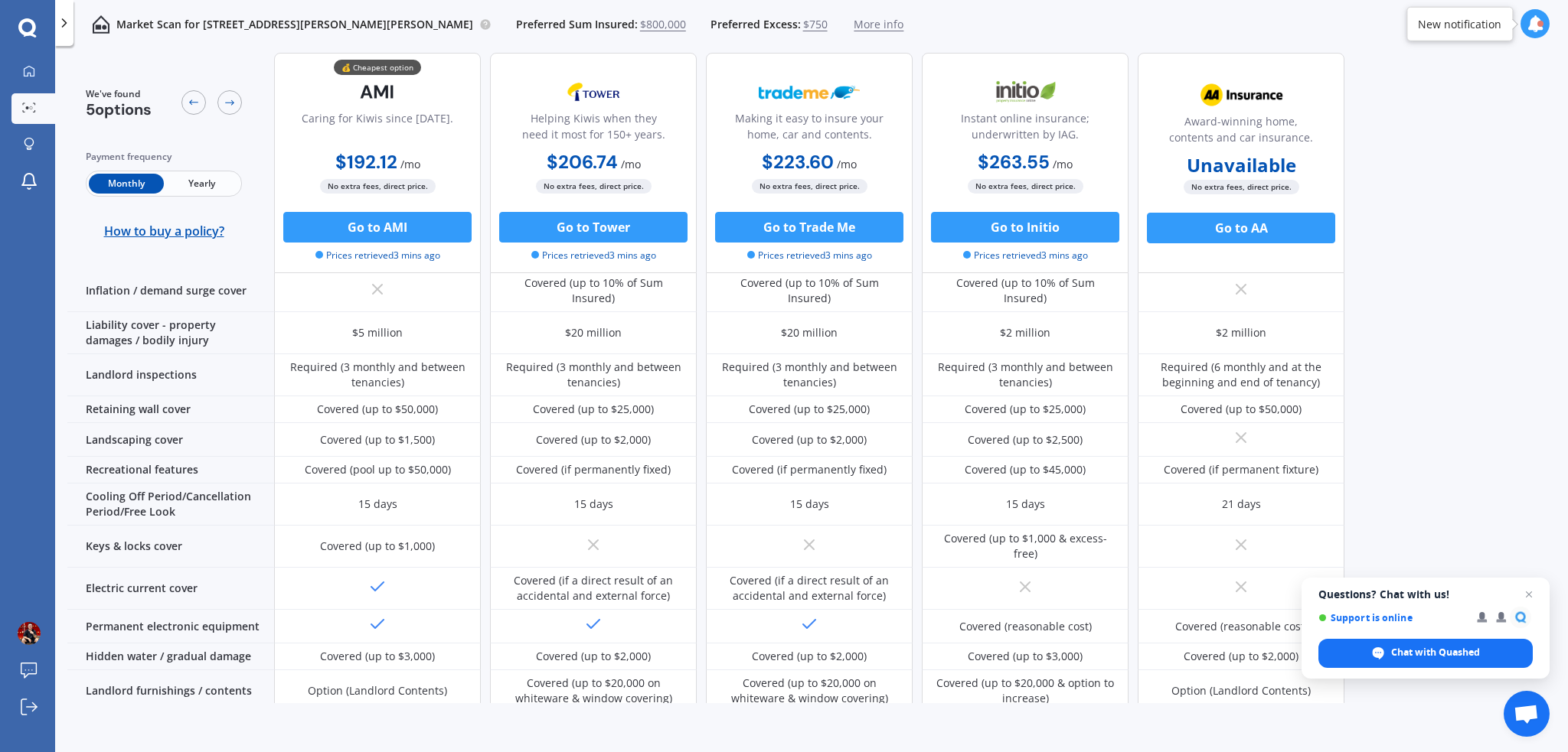
scroll to position [153, 0]
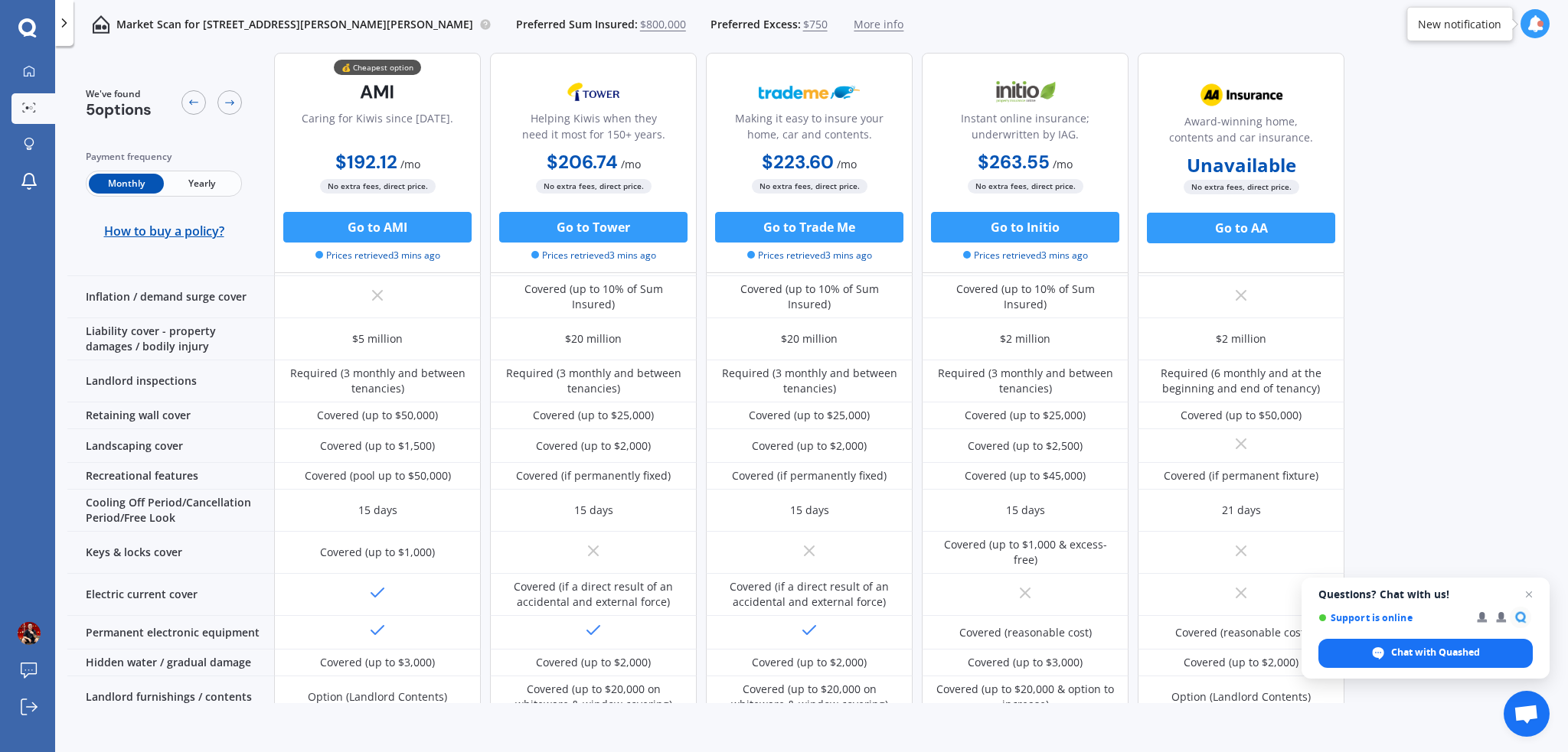
click at [200, 177] on span "Yearly" at bounding box center [201, 184] width 75 height 20
click at [131, 191] on span "Monthly" at bounding box center [126, 184] width 75 height 20
